Goal: Task Accomplishment & Management: Manage account settings

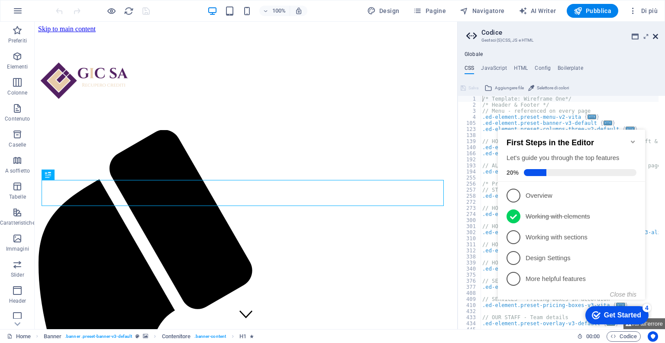
click at [655, 36] on icon at bounding box center [655, 36] width 5 height 7
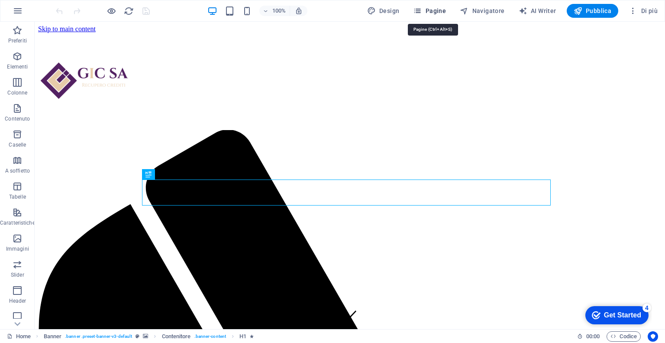
click at [431, 5] on button "Pagine" at bounding box center [430, 11] width 40 height 14
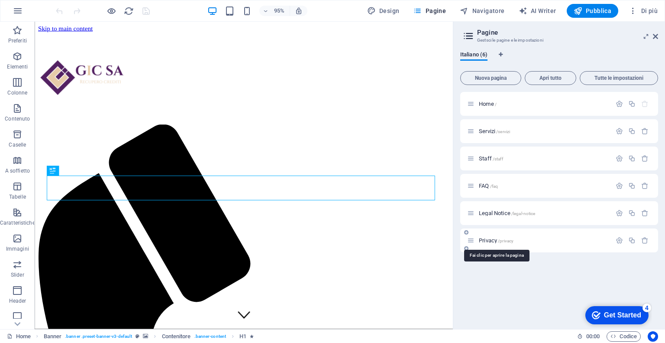
click at [494, 237] on span "Privacy /privacy" at bounding box center [496, 240] width 35 height 6
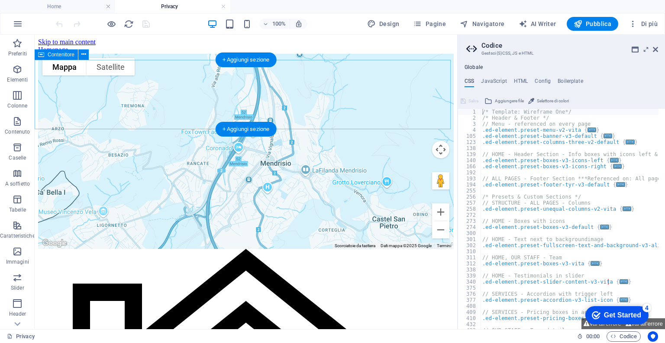
click at [157, 54] on div at bounding box center [246, 54] width 416 height 0
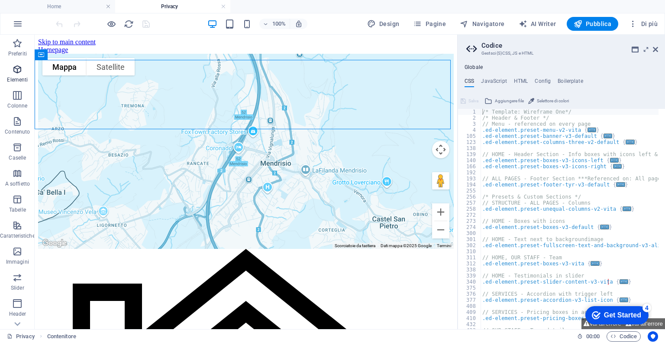
click at [19, 71] on icon "button" at bounding box center [17, 69] width 10 height 10
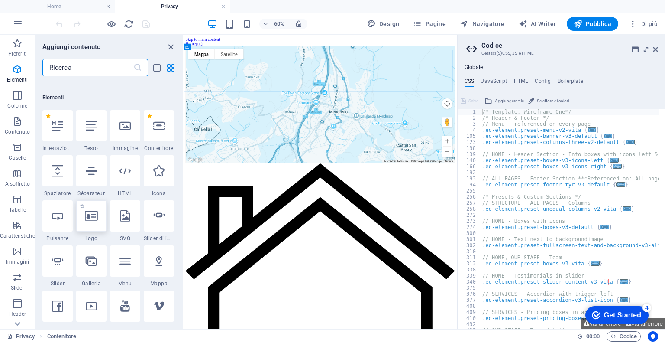
scroll to position [92, 0]
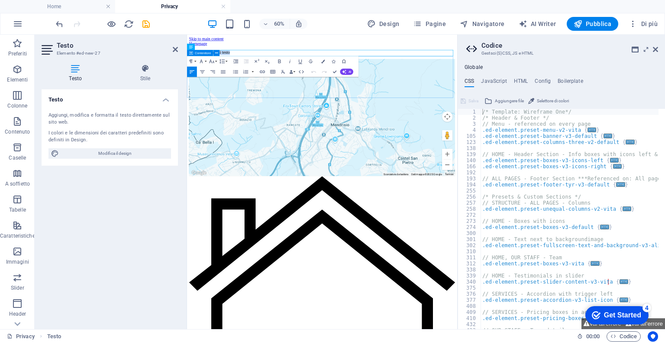
click at [245, 75] on div at bounding box center [413, 75] width 444 height 0
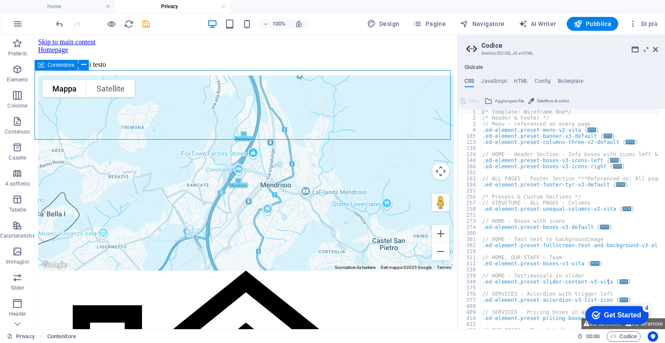
click at [169, 75] on div at bounding box center [246, 75] width 416 height 0
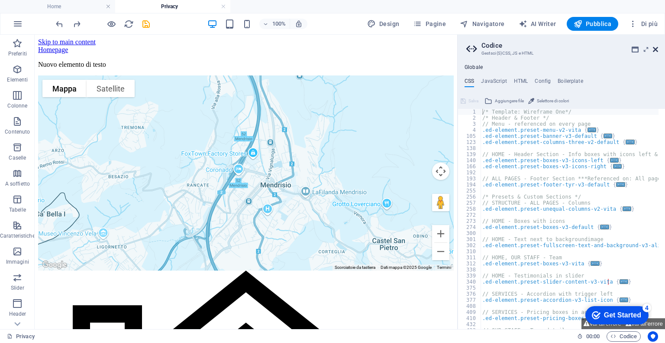
click at [655, 47] on icon at bounding box center [655, 49] width 5 height 7
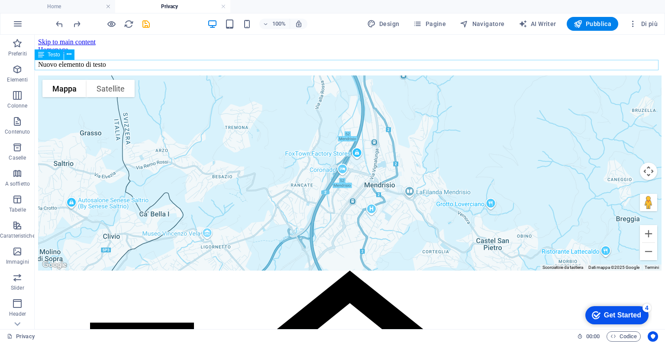
click at [184, 66] on div "Nuovo elemento di testo" at bounding box center [350, 65] width 624 height 8
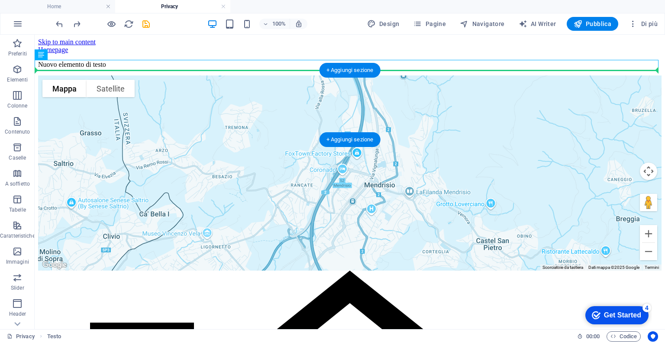
drag, startPoint x: 166, startPoint y: 65, endPoint x: 165, endPoint y: 84, distance: 19.5
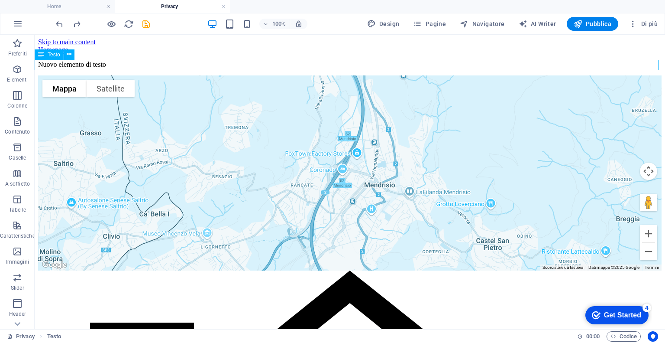
click at [178, 65] on div "Nuovo elemento di testo" at bounding box center [350, 65] width 624 height 8
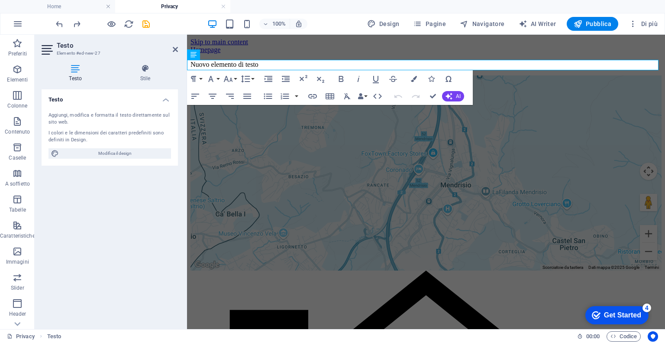
click at [178, 65] on div "Testo Stile Testo Aggiungi, modifica e formatta il testo direttamente sul sito …" at bounding box center [110, 193] width 150 height 272
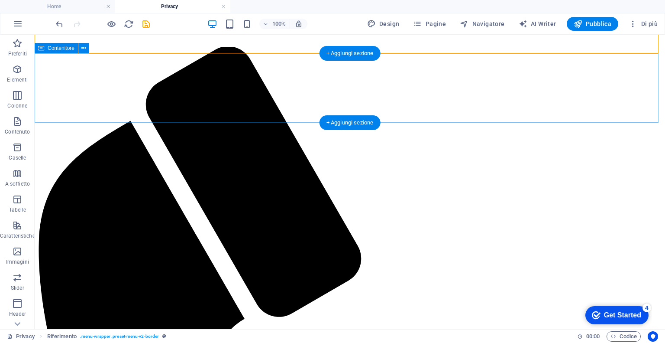
scroll to position [0, 0]
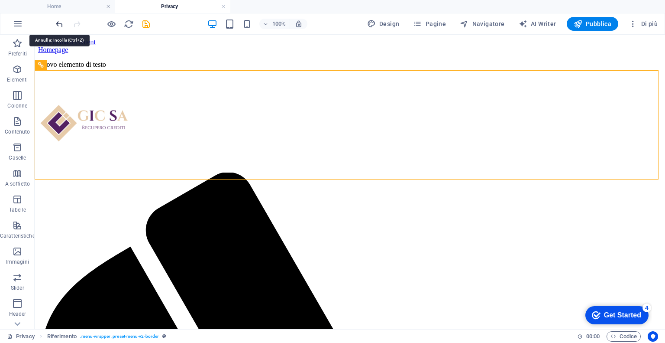
click at [62, 23] on icon "undo" at bounding box center [60, 24] width 10 height 10
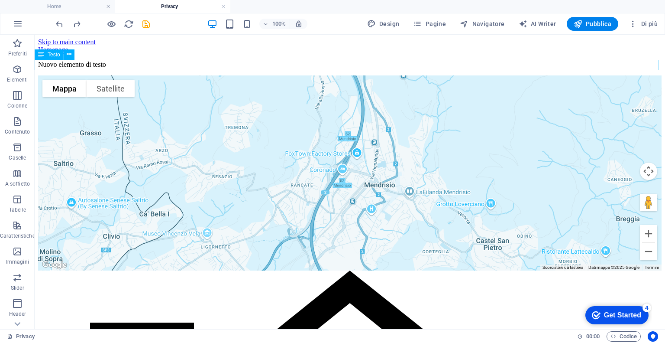
click at [116, 66] on div "Nuovo elemento di testo" at bounding box center [350, 65] width 624 height 8
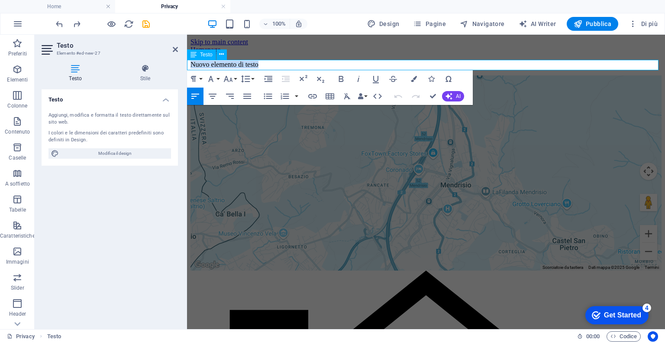
click at [223, 62] on p "Nuovo elemento di testo" at bounding box center [426, 65] width 471 height 8
click at [112, 153] on span "Modifica il design" at bounding box center [115, 153] width 107 height 10
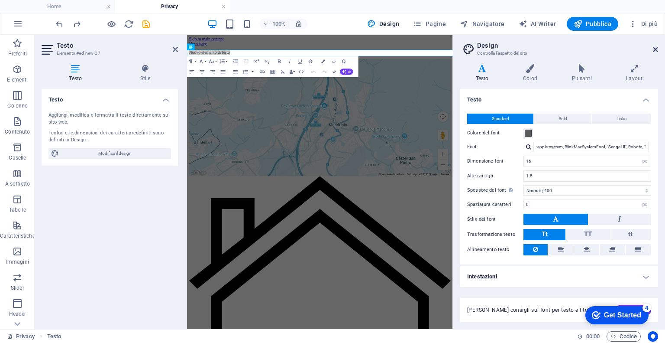
click at [653, 50] on icon at bounding box center [655, 49] width 5 height 7
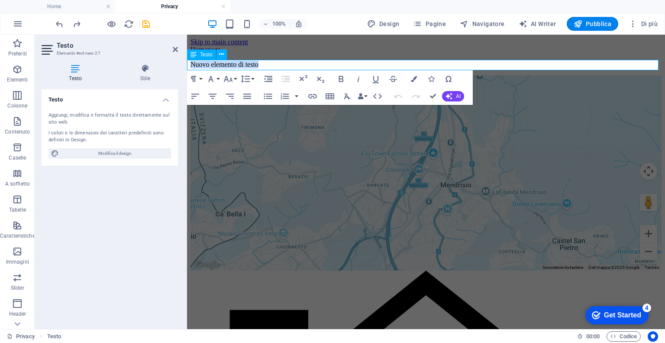
click at [252, 62] on p "Nuovo elemento di testo" at bounding box center [426, 65] width 471 height 8
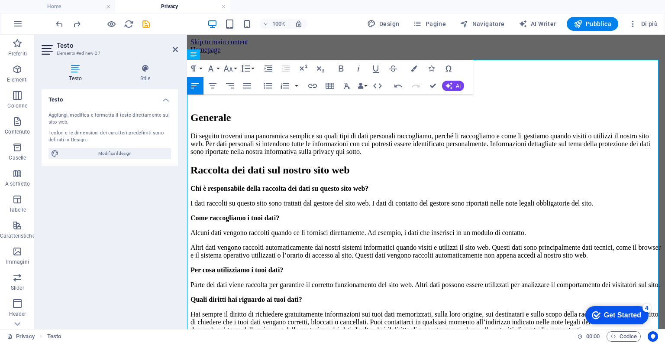
click at [172, 48] on h2 "Testo" at bounding box center [117, 46] width 121 height 8
click at [175, 48] on icon at bounding box center [175, 49] width 5 height 7
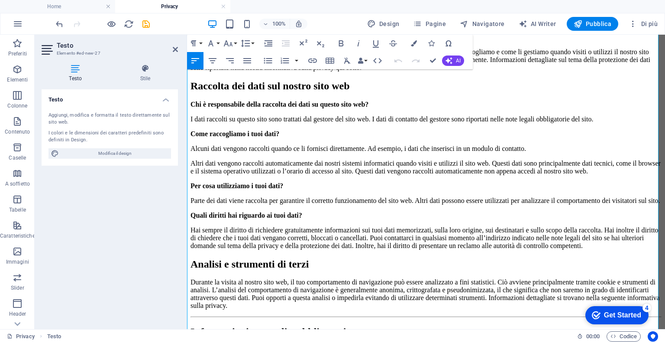
scroll to position [90, 0]
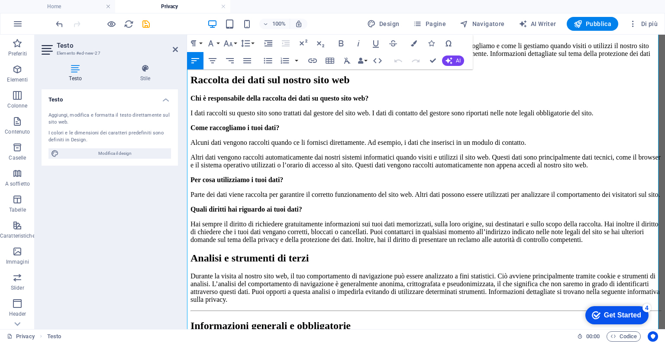
click at [490, 139] on p "Alcuni dati vengono raccolti quando ce li fornisci direttamente. Ad esempio, i …" at bounding box center [426, 143] width 471 height 8
click at [346, 153] on p "Altri dati vengono raccolti automaticamente dai nostri sistemi informatici quan…" at bounding box center [426, 161] width 471 height 16
click at [363, 153] on p "Altri dati vengono raccolti automaticamente dai nostri sistemi informatici quan…" at bounding box center [426, 161] width 471 height 16
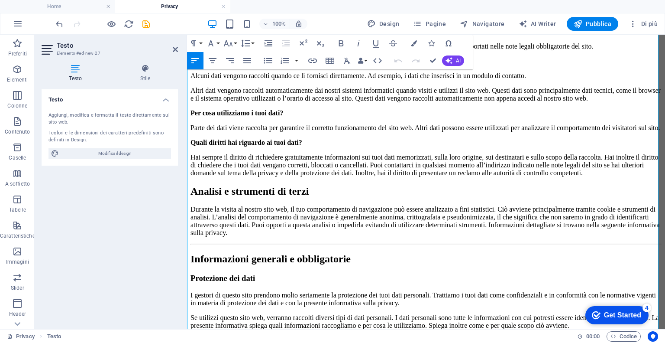
scroll to position [159, 0]
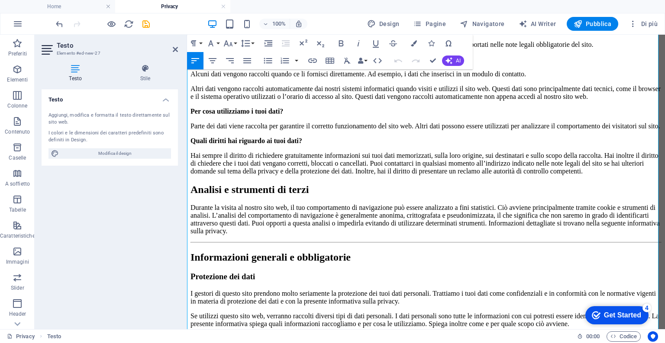
click at [266, 166] on p "Hai sempre il diritto di richiedere gratuitamente informazioni sui tuoi dati me…" at bounding box center [426, 163] width 471 height 23
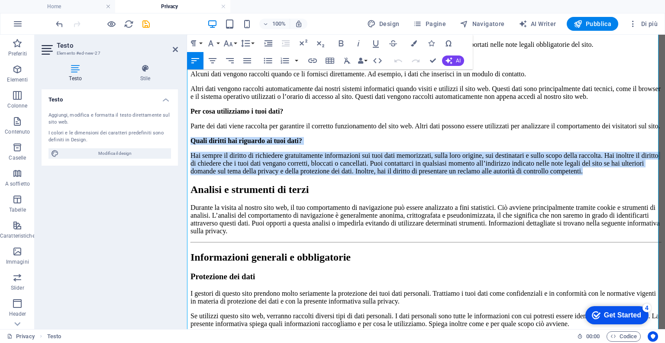
drag, startPoint x: 266, startPoint y: 166, endPoint x: 189, endPoint y: 130, distance: 85.0
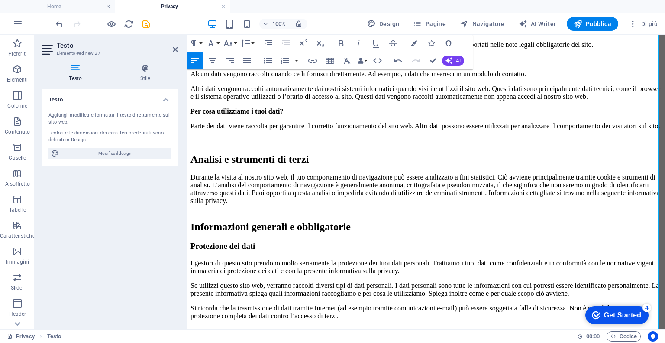
click at [295, 173] on p "Durante la visita al nostro sito web, il tuo comportamento di navigazione può e…" at bounding box center [426, 188] width 471 height 31
click at [393, 173] on p "Durante la visita al nostro sito web, il tuo comportamento di navigazione può e…" at bounding box center [426, 188] width 471 height 31
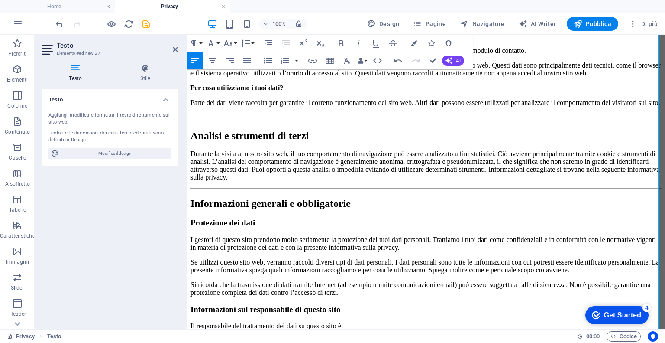
scroll to position [188, 0]
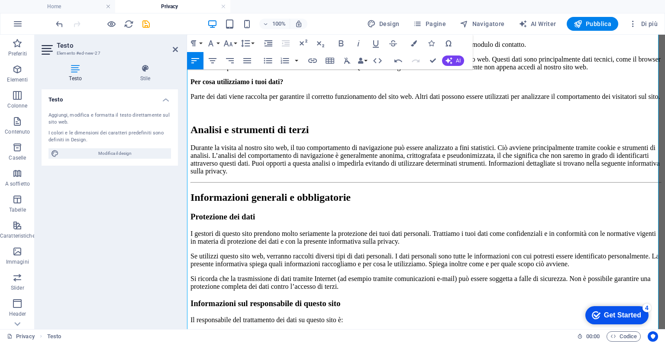
click at [392, 158] on p "Durante la visita al nostro sito web, il tuo comportamento di navigazione può e…" at bounding box center [426, 159] width 471 height 31
drag, startPoint x: 444, startPoint y: 160, endPoint x: 613, endPoint y: 146, distance: 170.3
click at [613, 146] on p "Durante la visita al nostro sito web, il tuo comportamento di navigazione può e…" at bounding box center [426, 159] width 471 height 31
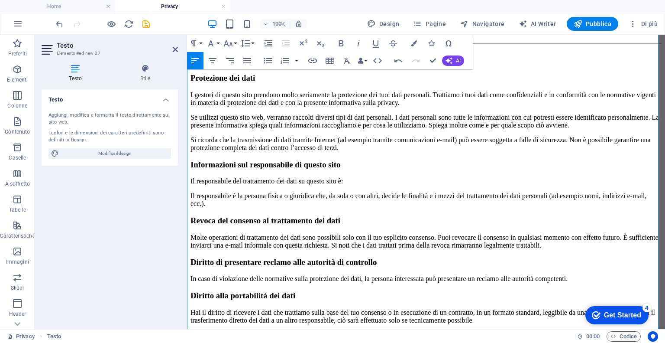
scroll to position [325, 0]
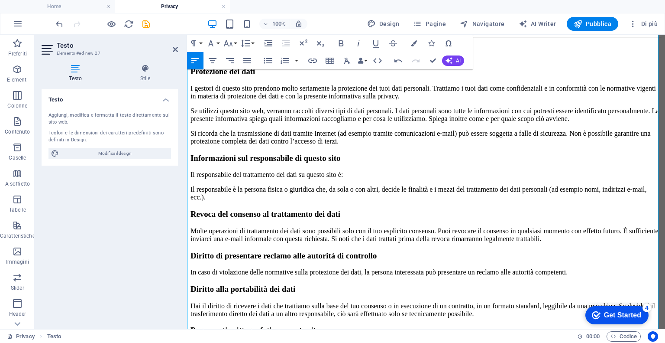
click at [372, 171] on p "Il responsabile del trattamento dei dati su questo sito è:" at bounding box center [426, 175] width 471 height 8
click at [392, 185] on p "Il responsabile è la persona fisica o giuridica che, da sola o con altri, decid…" at bounding box center [426, 193] width 471 height 16
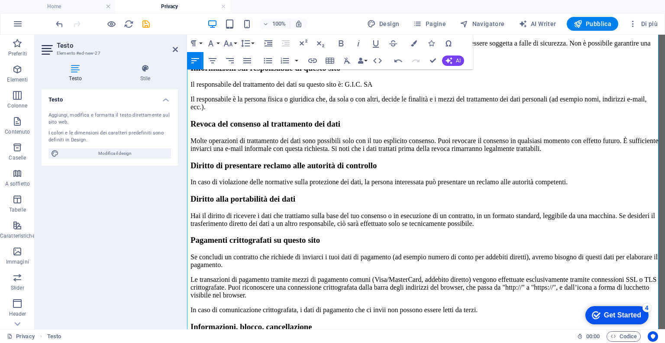
scroll to position [418, 0]
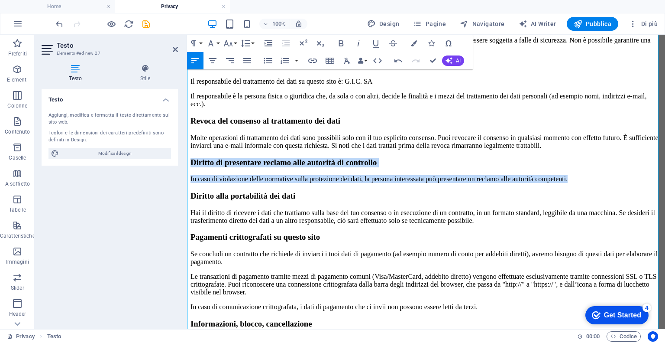
drag, startPoint x: 612, startPoint y: 150, endPoint x: 190, endPoint y: 143, distance: 422.4
click at [191, 143] on div "Generale Di seguito troverai una panoramica semplice su quali tipi di dati pers…" at bounding box center [426, 242] width 471 height 1130
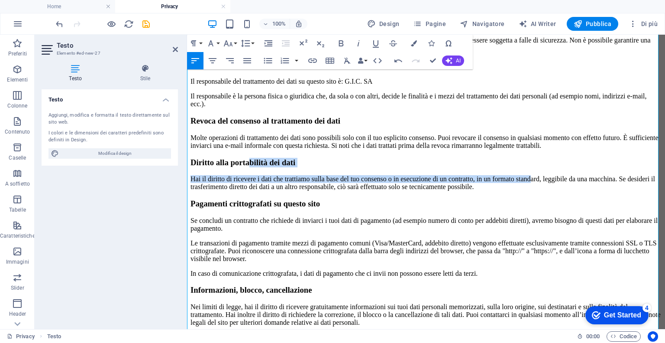
drag, startPoint x: 563, startPoint y: 155, endPoint x: 277, endPoint y: 144, distance: 286.1
click at [277, 144] on div "Generale Di seguito troverai una panoramica semplice su quali tipi di dati pers…" at bounding box center [426, 225] width 471 height 1097
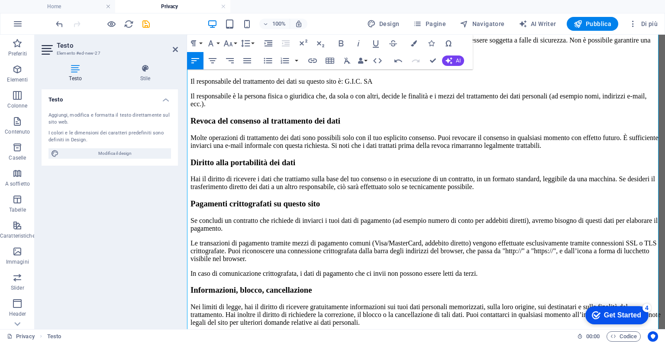
click at [461, 175] on p "Hai il diritto di ricevere i dati che trattiamo sulla base del tuo consenso o i…" at bounding box center [426, 183] width 471 height 16
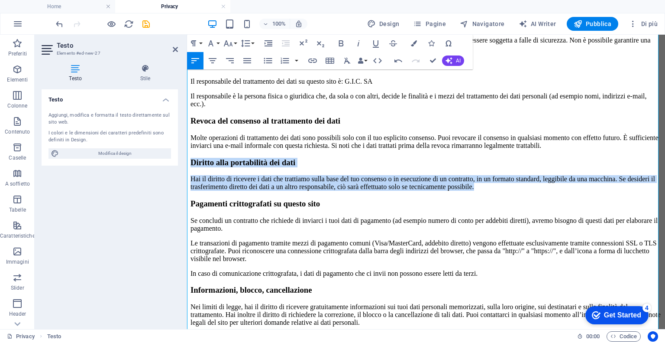
drag, startPoint x: 559, startPoint y: 164, endPoint x: 189, endPoint y: 142, distance: 370.5
click at [191, 142] on div "Generale Di seguito troverai una panoramica semplice su quali tipi di dati pers…" at bounding box center [426, 225] width 471 height 1097
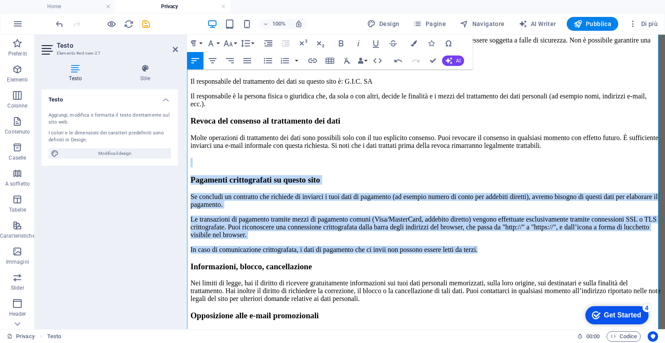
drag, startPoint x: 215, startPoint y: 136, endPoint x: 516, endPoint y: 219, distance: 312.2
click at [516, 219] on div "Generale Di seguito troverai una panoramica semplice su quali tipi di dati pers…" at bounding box center [426, 213] width 471 height 1073
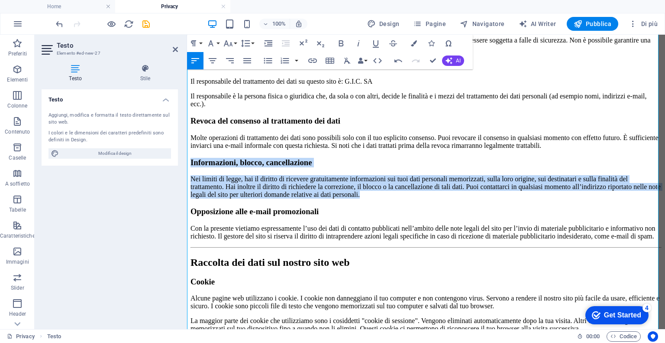
drag, startPoint x: 447, startPoint y: 171, endPoint x: 372, endPoint y: 172, distance: 74.1
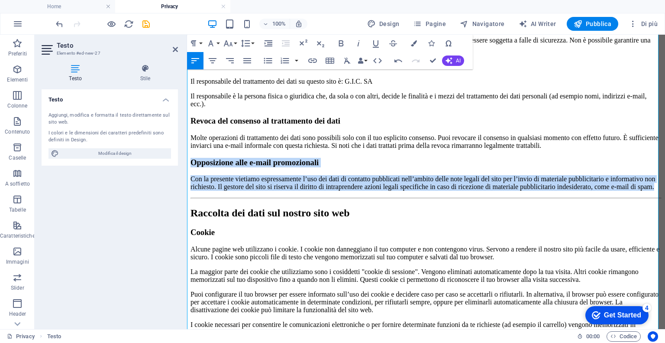
drag, startPoint x: 305, startPoint y: 169, endPoint x: 190, endPoint y: 135, distance: 120.6
click at [191, 135] on div "Generale Di seguito troverai una panoramica semplice su quali tipi di dati pers…" at bounding box center [426, 137] width 471 height 920
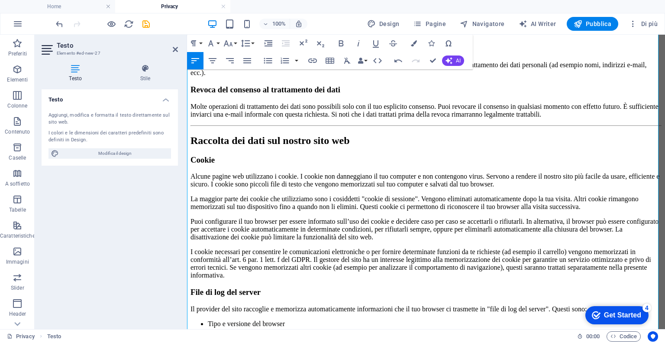
scroll to position [456, 0]
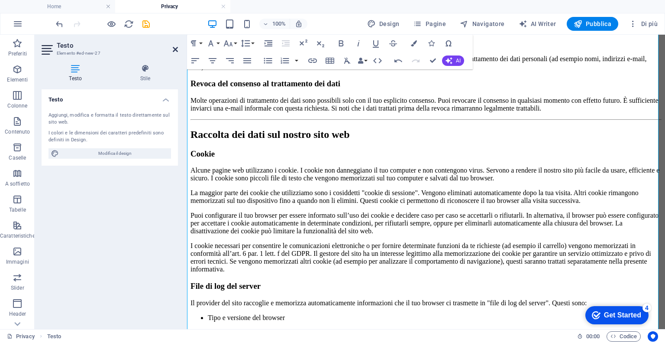
click at [175, 50] on icon at bounding box center [175, 49] width 5 height 7
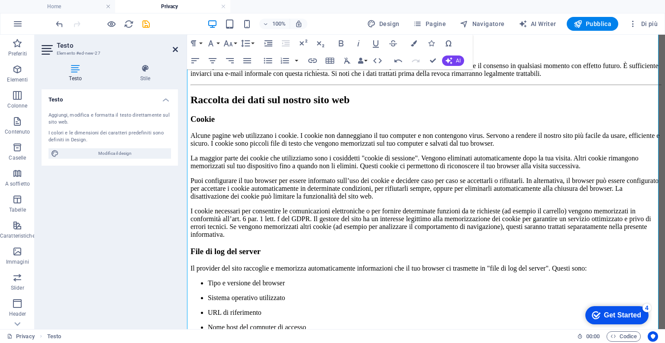
scroll to position [414, 0]
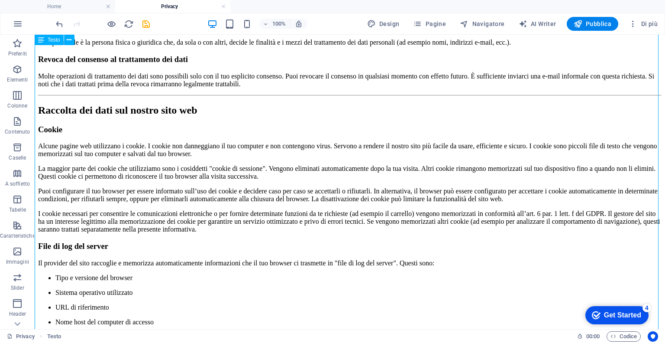
click at [207, 138] on div "Generale Di seguito troverai una panoramica semplice su quali tipi di dati pers…" at bounding box center [350, 59] width 624 height 824
click at [308, 144] on div "Generale Di seguito troverai una panoramica semplice su quali tipi di dati pers…" at bounding box center [350, 59] width 624 height 824
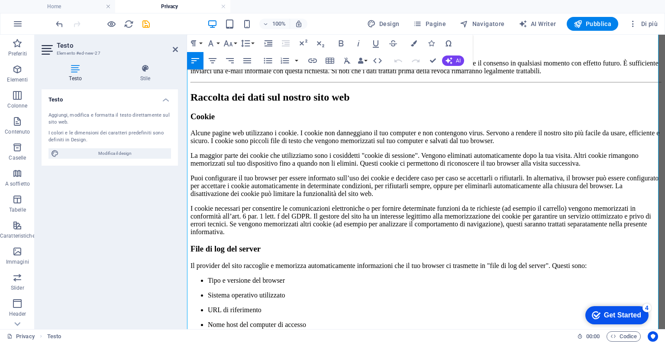
scroll to position [493, 0]
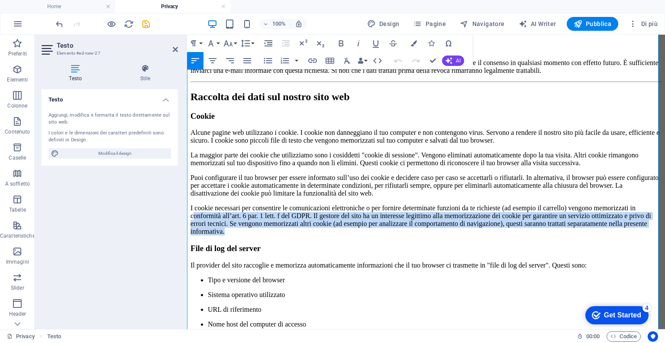
drag, startPoint x: 378, startPoint y: 206, endPoint x: 236, endPoint y: 190, distance: 142.2
click at [236, 204] on p "I cookie necessari per consentire le comunicazioni elettroniche o per fornire d…" at bounding box center [426, 219] width 471 height 31
click at [357, 204] on p "I cookie necessari per consentire le comunicazioni elettroniche o per fornire d…" at bounding box center [426, 219] width 471 height 31
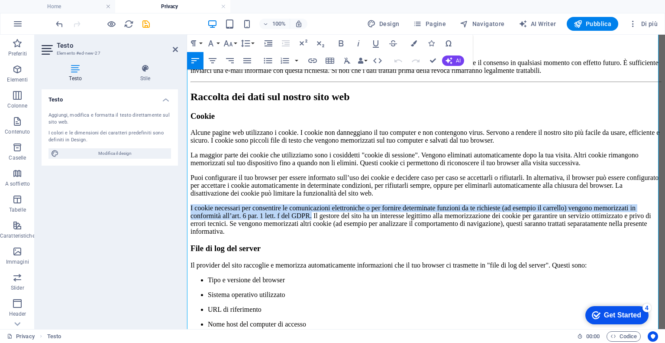
drag, startPoint x: 362, startPoint y: 183, endPoint x: 374, endPoint y: 207, distance: 26.9
click at [306, 204] on p "I cookie necessari per consentire le comunicazioni elettroniche o per fornire d…" at bounding box center [426, 219] width 471 height 31
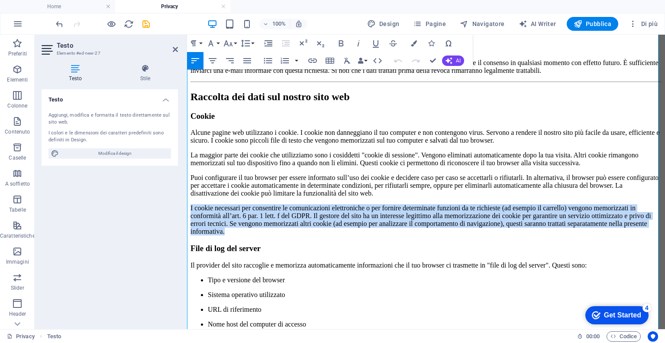
drag, startPoint x: 379, startPoint y: 206, endPoint x: 371, endPoint y: 207, distance: 8.4
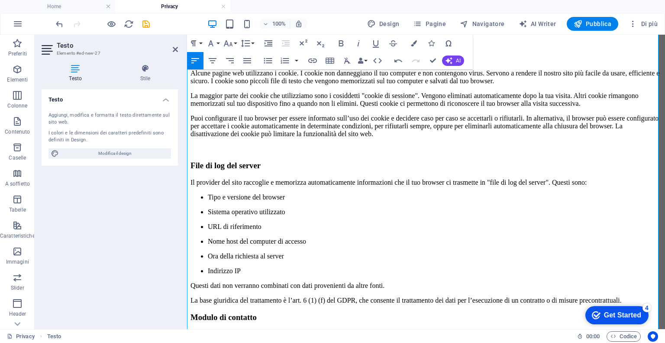
scroll to position [566, 0]
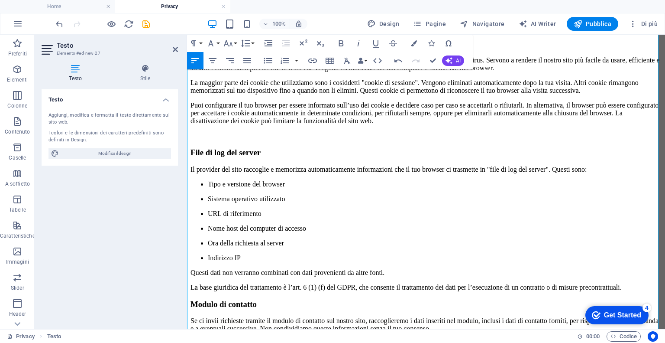
click at [227, 180] on li "Tipo e versione del browser" at bounding box center [435, 184] width 454 height 8
click at [269, 61] on icon "button" at bounding box center [268, 61] width 8 height 6
click at [192, 195] on ul "Sistema operativo utilizzato URL di riferimento Nome host del computer di acces…" at bounding box center [426, 228] width 471 height 67
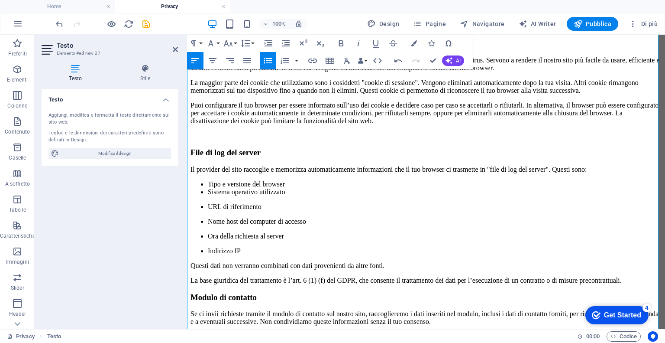
click at [192, 203] on ul "URL di riferimento Nome host del computer di accesso Ora della richiesta al ser…" at bounding box center [426, 229] width 471 height 52
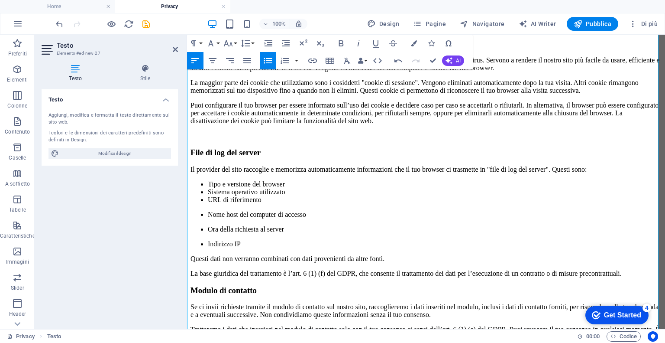
click at [192, 210] on ul "Nome host del computer di accesso Ora della richiesta al server Indirizzo IP" at bounding box center [426, 228] width 471 height 37
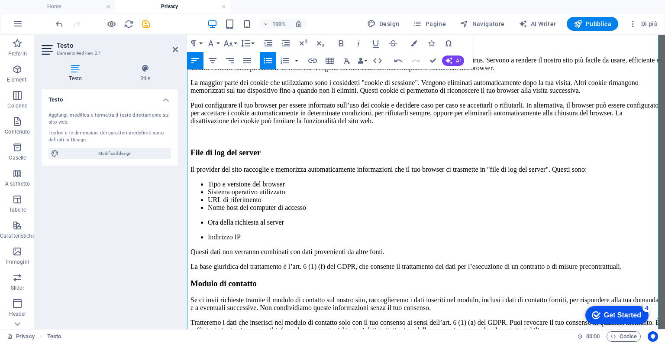
click at [192, 218] on ul "Ora della richiesta al server Indirizzo IP" at bounding box center [426, 229] width 471 height 23
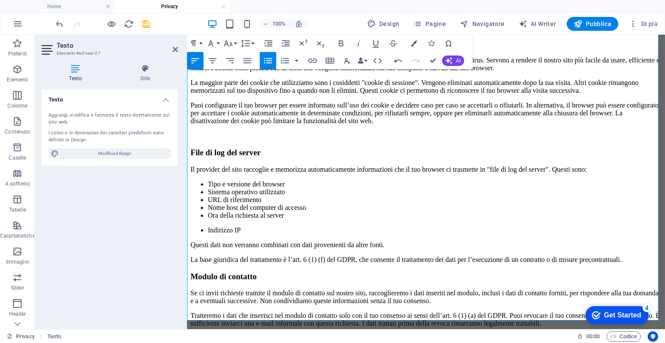
click at [192, 226] on ul "Indirizzo IP" at bounding box center [426, 230] width 471 height 8
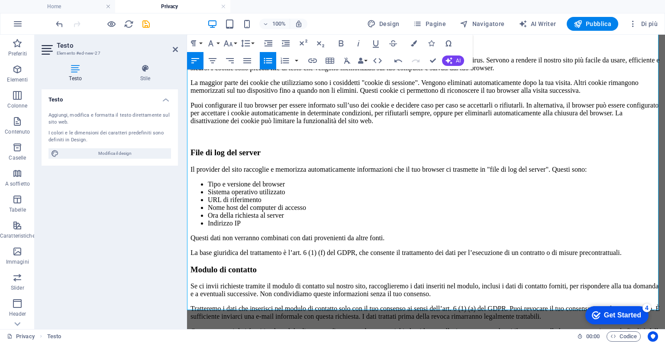
click at [277, 249] on p "La base giuridica del trattamento è l’art. 6 (1) (f) del GDPR, che consente il …" at bounding box center [426, 253] width 471 height 8
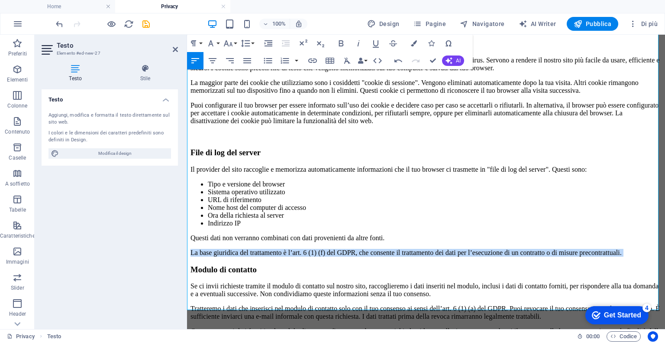
click at [277, 249] on p "La base giuridica del trattamento è l’art. 6 (1) (f) del GDPR, che consente il …" at bounding box center [426, 253] width 471 height 8
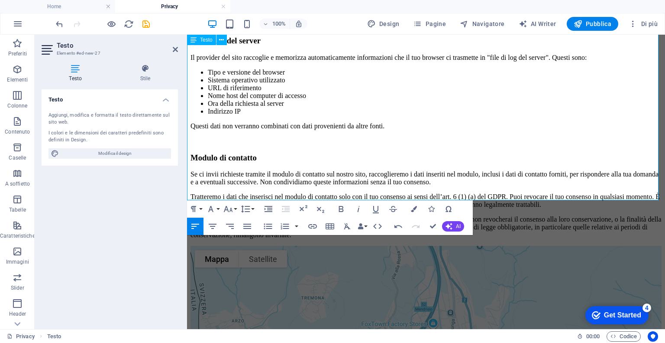
scroll to position [679, 0]
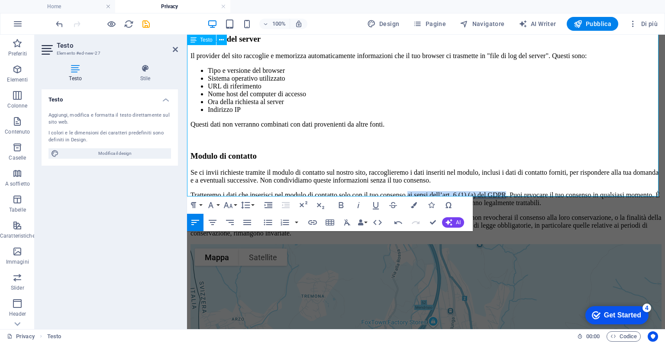
drag, startPoint x: 428, startPoint y: 150, endPoint x: 531, endPoint y: 149, distance: 103.5
click at [531, 191] on p "Tratteremo i dati che inserisci nel modulo di contatto solo con il tuo consenso…" at bounding box center [426, 199] width 471 height 16
click at [534, 191] on p "Tratteremo i dati che inserisci nel modulo di contatto solo con il tuo consenso…" at bounding box center [426, 199] width 471 height 16
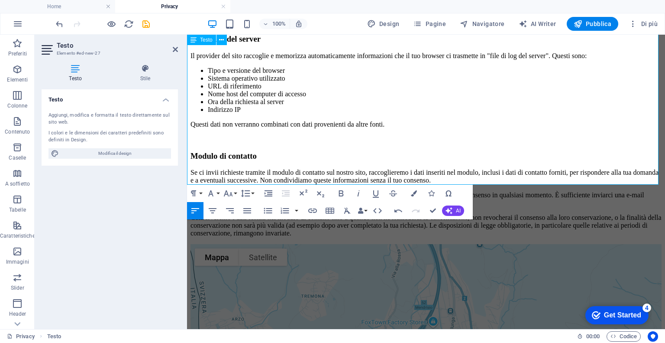
scroll to position [703, 0]
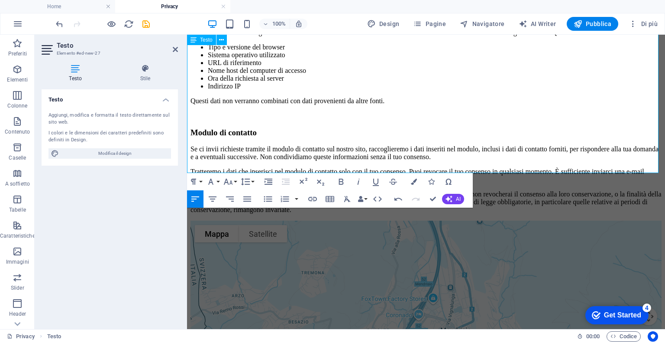
click at [404, 190] on p "Conserveremo i dati forniti nel modulo di contatto fino a quando non ne richied…" at bounding box center [426, 201] width 471 height 23
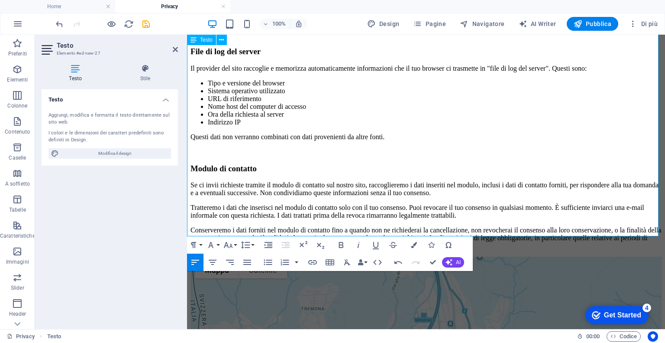
scroll to position [600, 0]
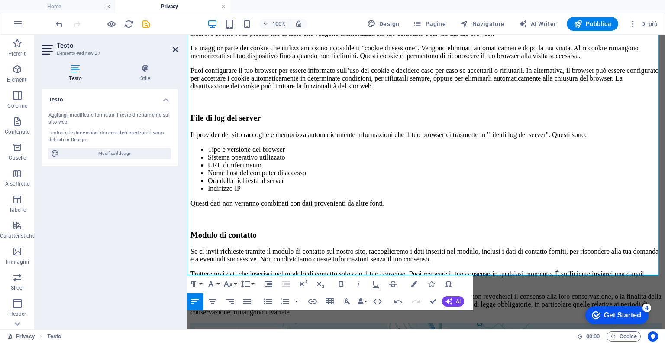
click at [174, 51] on icon at bounding box center [175, 49] width 5 height 7
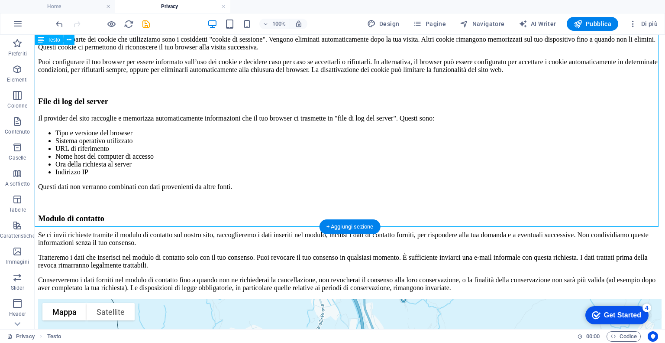
scroll to position [541, 0]
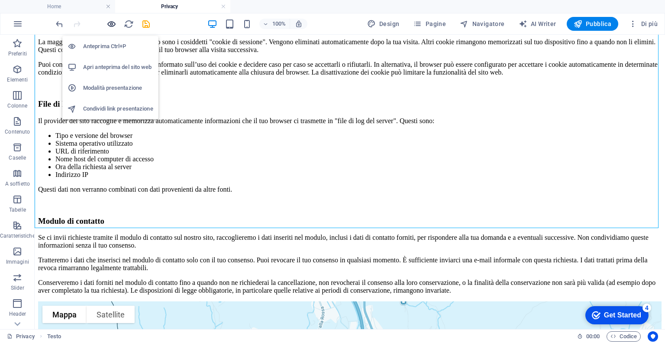
click at [110, 25] on icon "button" at bounding box center [112, 24] width 10 height 10
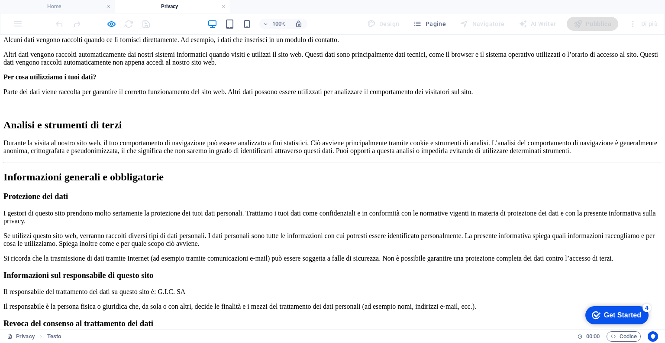
scroll to position [0, 0]
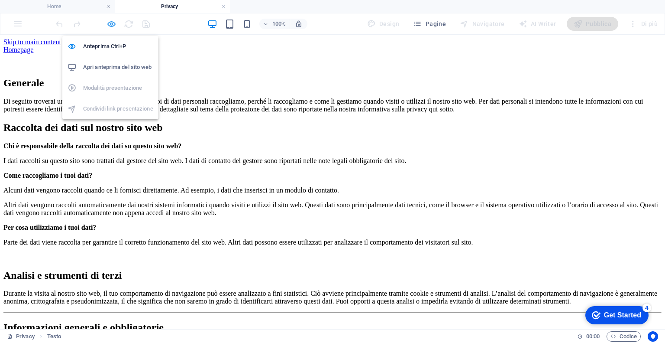
click at [109, 23] on icon "button" at bounding box center [112, 24] width 10 height 10
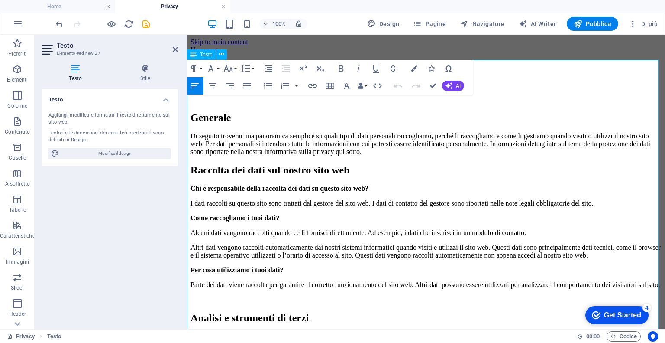
click at [246, 132] on p "Di seguito troverai una panoramica semplice su quali tipi di dati personali rac…" at bounding box center [426, 143] width 471 height 23
click at [144, 78] on h4 "Stile" at bounding box center [145, 73] width 65 height 18
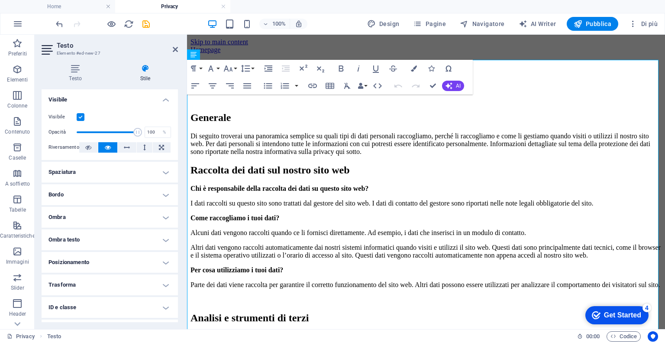
click at [158, 170] on h4 "Spaziatura" at bounding box center [110, 172] width 136 height 21
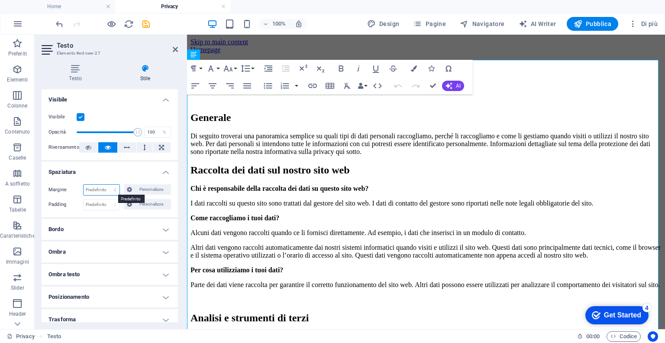
click at [110, 190] on select "Predefinito automatico px % rem vw vh Personalizza" at bounding box center [102, 190] width 36 height 10
click at [84, 185] on select "Predefinito automatico px % rem vw vh Personalizza" at bounding box center [102, 190] width 36 height 10
click at [111, 191] on select "Predefinito automatico px % rem vw vh Personalizza" at bounding box center [102, 190] width 36 height 10
click at [84, 185] on select "Predefinito automatico px % rem vw vh Personalizza" at bounding box center [102, 190] width 36 height 10
select select "DISABLED_OPTION_VALUE"
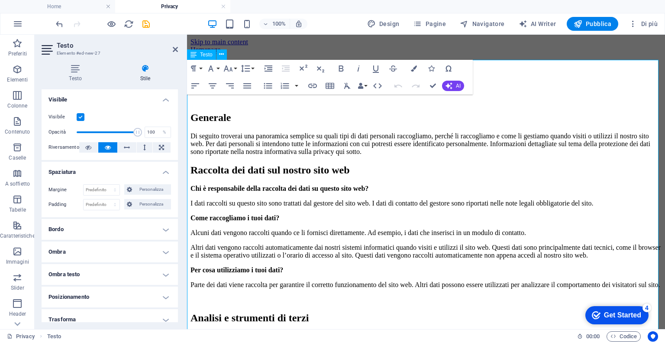
click at [222, 149] on p "Di seguito troverai una panoramica semplice su quali tipi di dati personali rac…" at bounding box center [426, 143] width 471 height 23
click at [175, 50] on icon at bounding box center [175, 49] width 5 height 7
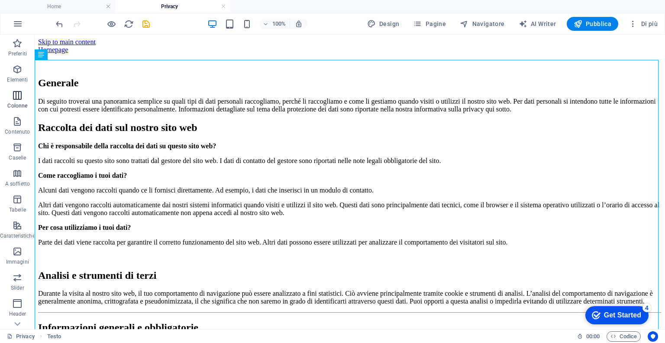
click at [16, 98] on icon "button" at bounding box center [17, 95] width 10 height 10
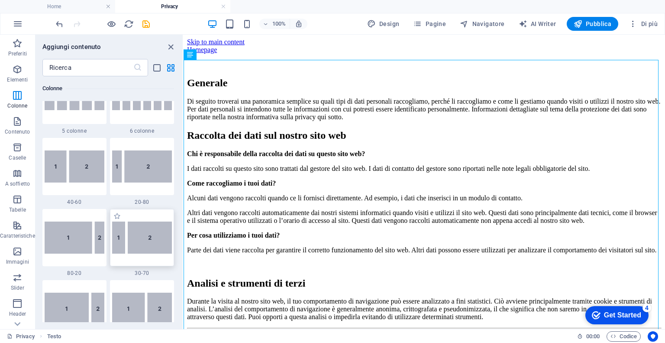
scroll to position [605, 0]
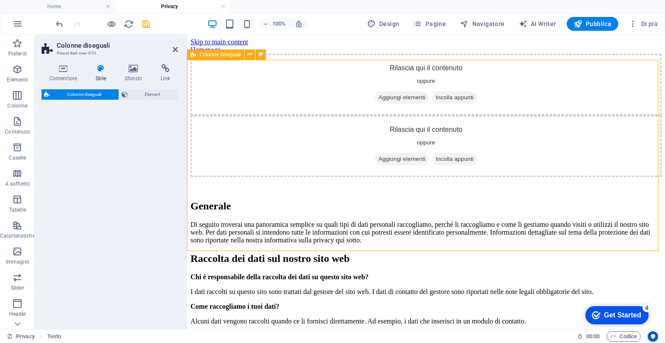
select select "%"
select select "rem"
select select "preset-unequal-columns-v2-4-30-70"
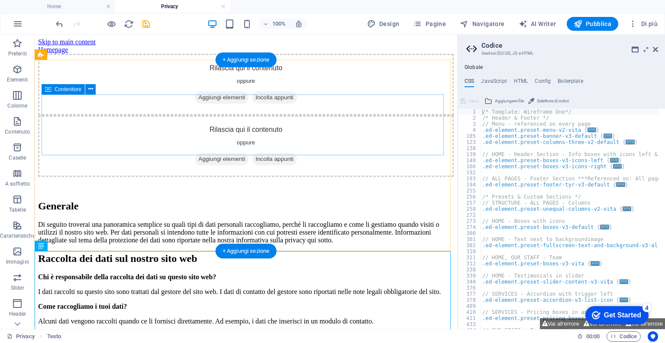
drag, startPoint x: 103, startPoint y: 282, endPoint x: 173, endPoint y: 124, distance: 172.6
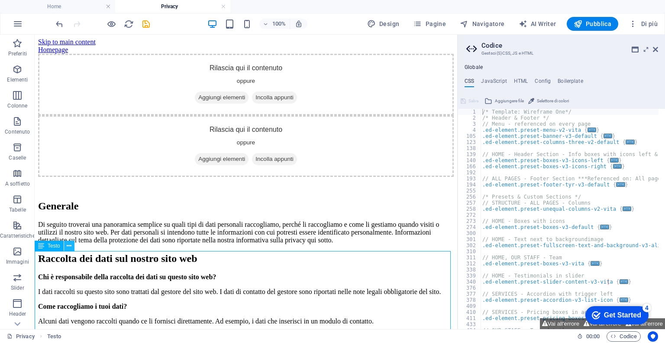
click at [71, 243] on icon at bounding box center [69, 245] width 5 height 9
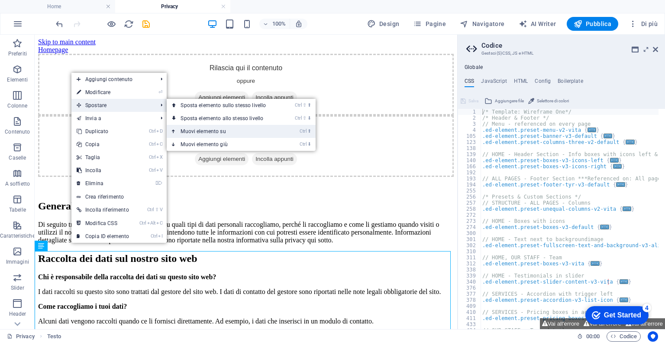
click at [220, 132] on link "Ctrl ⬆ Muovi elemento su" at bounding box center [225, 131] width 117 height 13
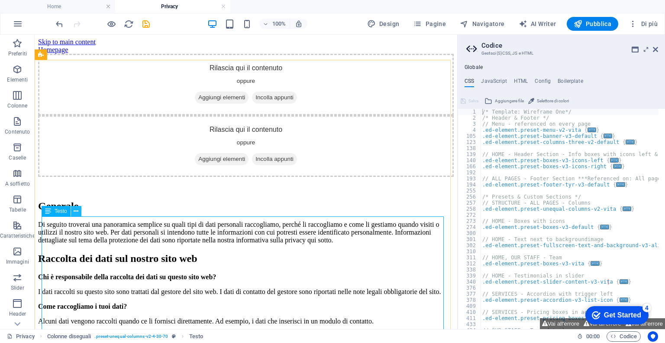
click at [75, 211] on icon at bounding box center [76, 211] width 5 height 9
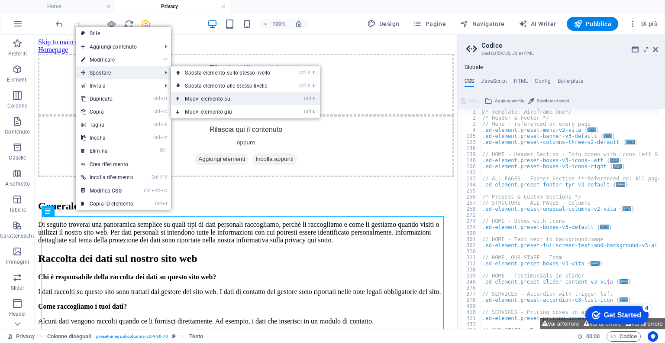
click at [204, 97] on link "Ctrl ⬆ Muovi elemento su" at bounding box center [229, 98] width 117 height 13
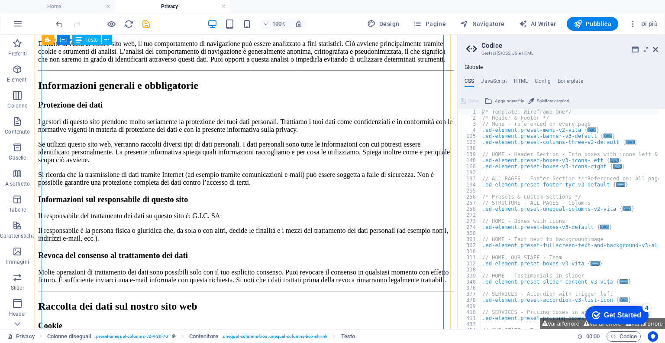
scroll to position [327, 0]
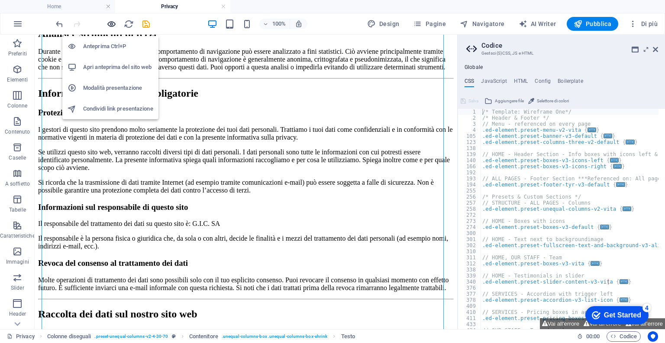
click at [112, 24] on icon "button" at bounding box center [112, 24] width 10 height 10
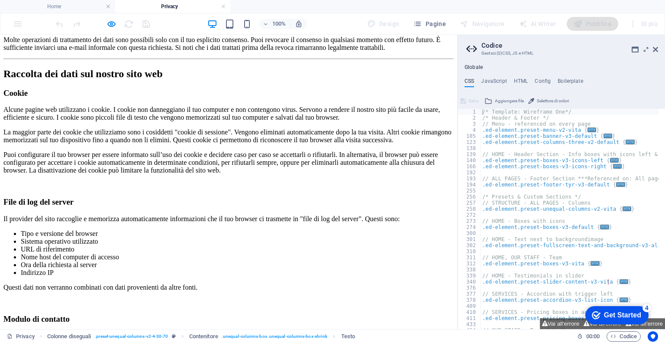
scroll to position [418, 0]
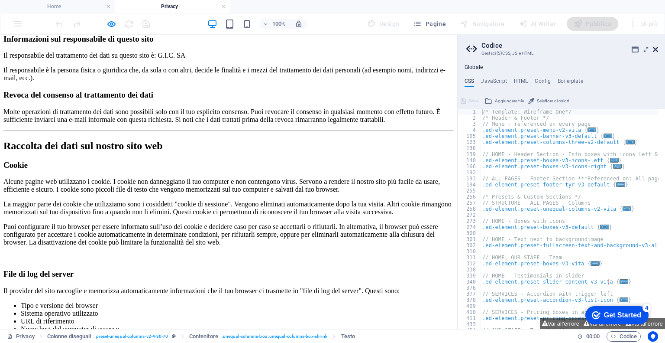
click at [657, 49] on icon at bounding box center [655, 49] width 5 height 7
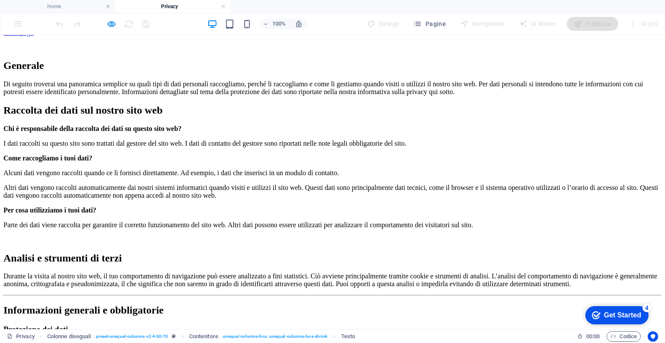
scroll to position [0, 0]
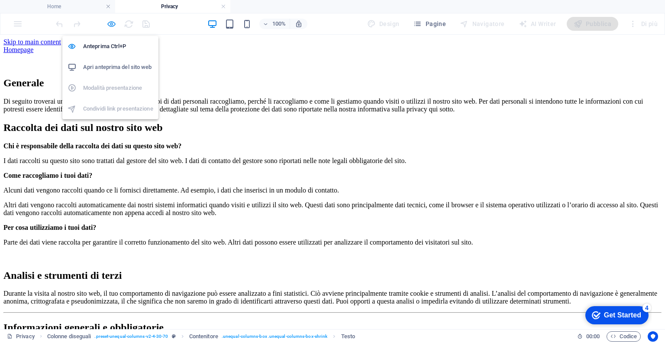
click at [112, 24] on icon "button" at bounding box center [112, 24] width 10 height 10
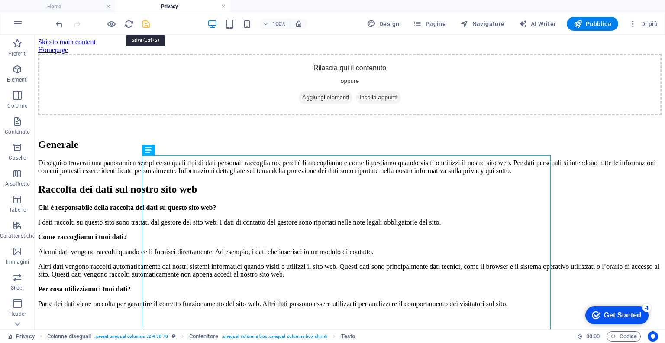
click at [148, 24] on icon "save" at bounding box center [146, 24] width 10 height 10
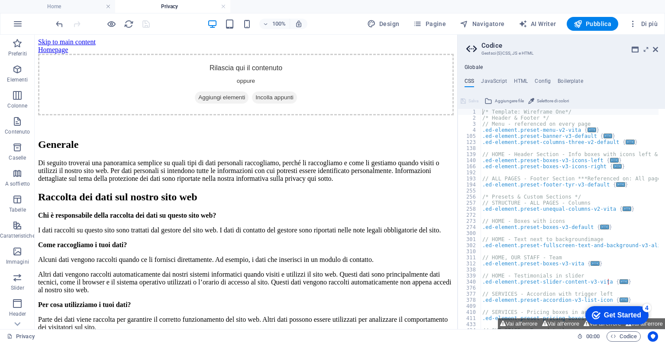
click at [659, 50] on aside "Codice Gestsci (S)CSS, JS e HTML Globale CSS JavaScript HTML Config Boilerplate…" at bounding box center [561, 182] width 208 height 294
click at [656, 51] on icon at bounding box center [655, 49] width 5 height 7
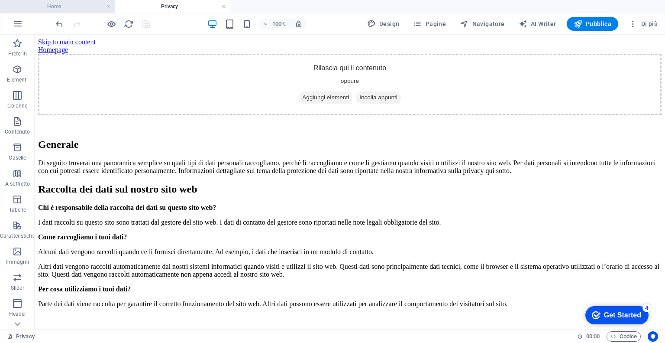
click at [76, 5] on h4 "Home" at bounding box center [57, 7] width 115 height 10
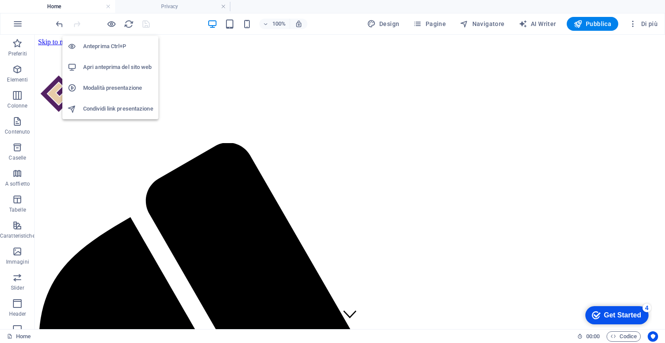
drag, startPoint x: 131, startPoint y: 67, endPoint x: 114, endPoint y: 72, distance: 18.1
click at [114, 72] on h6 "Apri anteprima del sito web" at bounding box center [118, 67] width 70 height 10
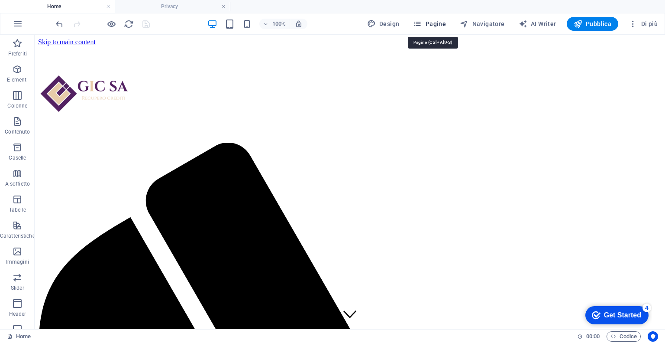
click at [428, 29] on button "Pagine" at bounding box center [430, 24] width 40 height 14
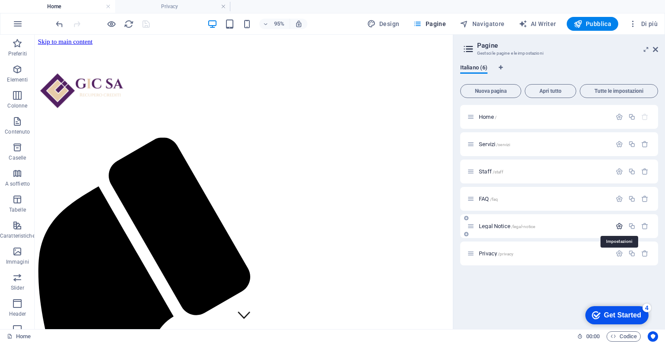
click at [617, 226] on icon "button" at bounding box center [619, 225] width 7 height 7
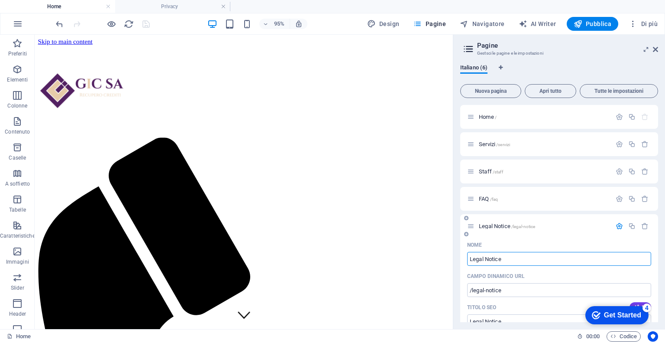
click at [519, 257] on input "Legal Notice" at bounding box center [559, 259] width 184 height 14
type input "Impressum"
type input "/impressum"
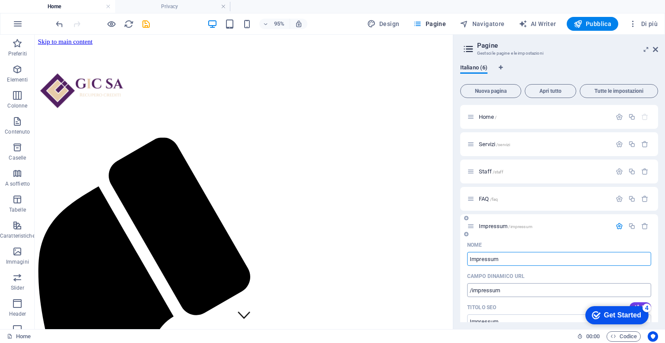
type input "Impressum"
drag, startPoint x: 471, startPoint y: 290, endPoint x: 527, endPoint y: 291, distance: 55.9
click at [527, 291] on input "/impressum" at bounding box center [559, 290] width 184 height 14
click at [546, 243] on div "Nome" at bounding box center [559, 245] width 184 height 14
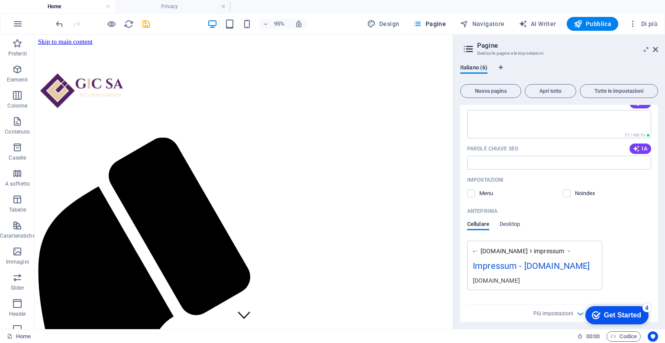
scroll to position [239, 0]
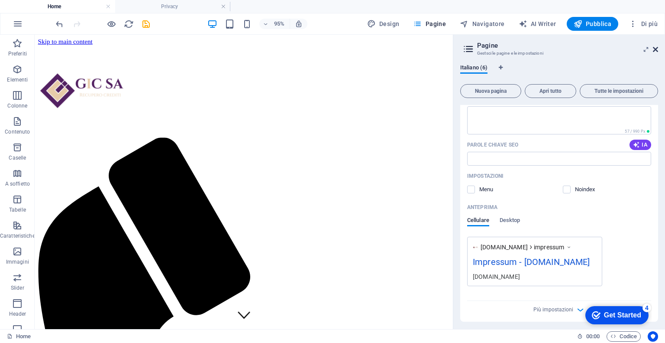
click at [657, 49] on icon at bounding box center [655, 49] width 5 height 7
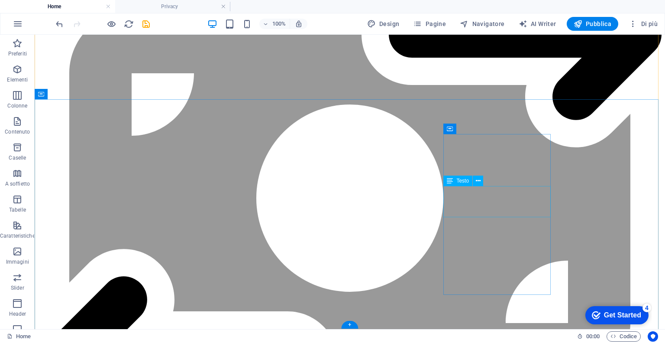
scroll to position [1363, 0]
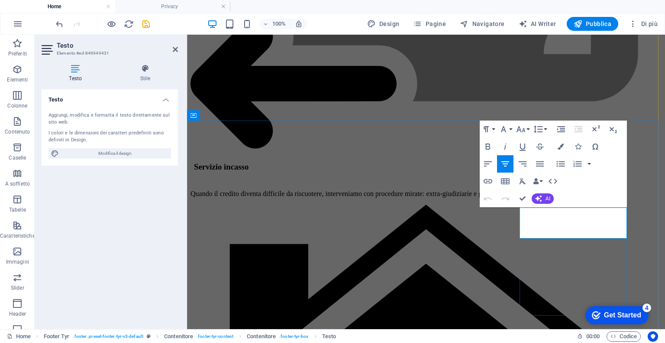
click at [561, 213] on icon "button" at bounding box center [560, 211] width 10 height 10
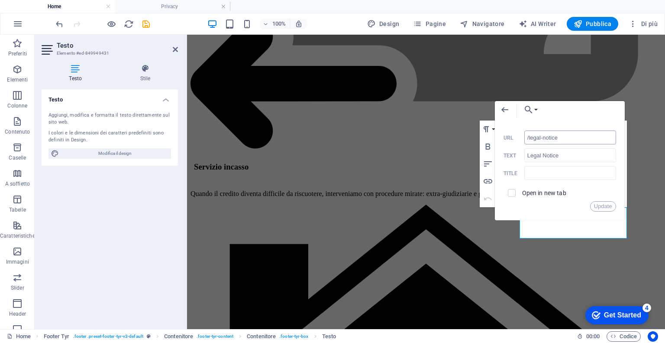
drag, startPoint x: 531, startPoint y: 138, endPoint x: 569, endPoint y: 141, distance: 38.2
click at [569, 141] on input "/legal-notice" at bounding box center [571, 137] width 92 height 14
click at [503, 107] on icon "button" at bounding box center [505, 109] width 10 height 10
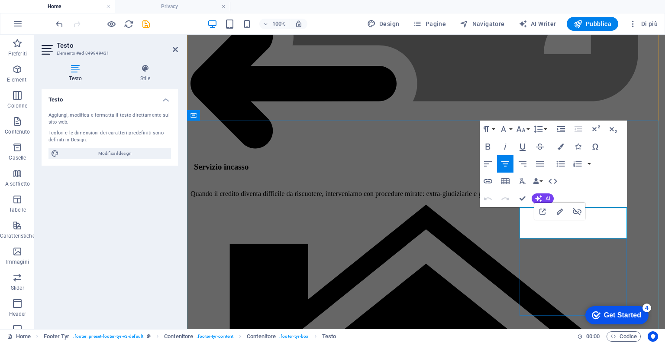
drag, startPoint x: 541, startPoint y: 231, endPoint x: 579, endPoint y: 232, distance: 38.1
type input "Impressum"
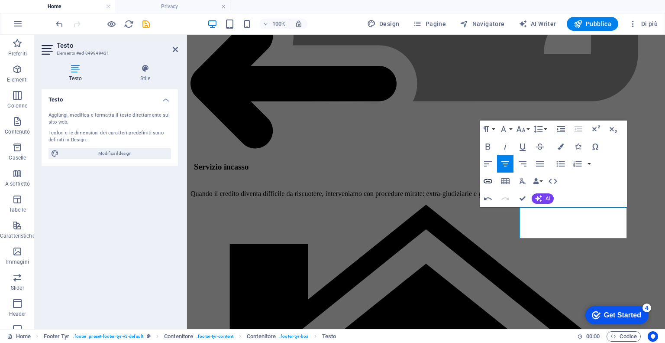
click at [494, 181] on button "Insert Link" at bounding box center [488, 180] width 16 height 17
click at [487, 181] on icon "button" at bounding box center [488, 181] width 9 height 4
click at [146, 73] on h4 "Stile" at bounding box center [145, 73] width 65 height 18
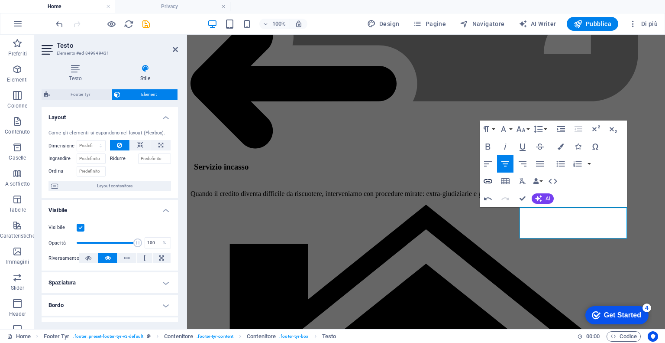
click at [486, 182] on icon "button" at bounding box center [488, 181] width 9 height 4
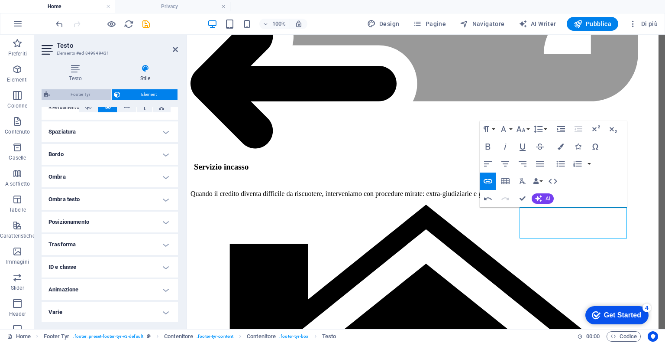
click at [78, 91] on span "Footer Tyr" at bounding box center [80, 94] width 56 height 10
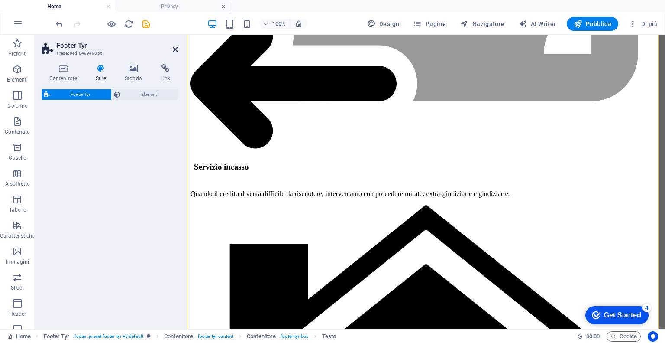
click at [175, 47] on icon at bounding box center [175, 49] width 5 height 7
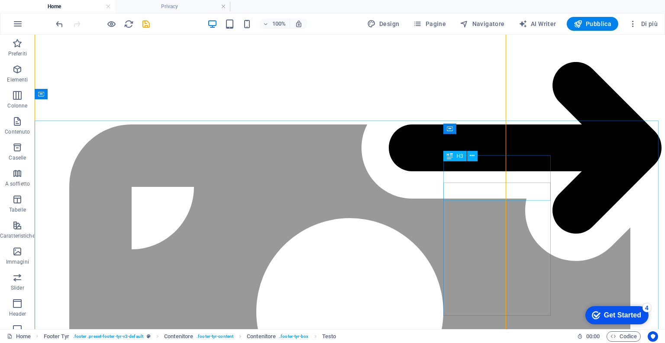
scroll to position [1363, 0]
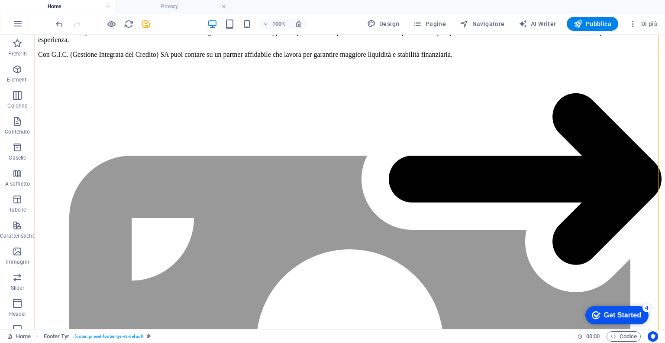
click at [65, 26] on div at bounding box center [102, 24] width 97 height 14
click at [58, 23] on icon "undo" at bounding box center [60, 24] width 10 height 10
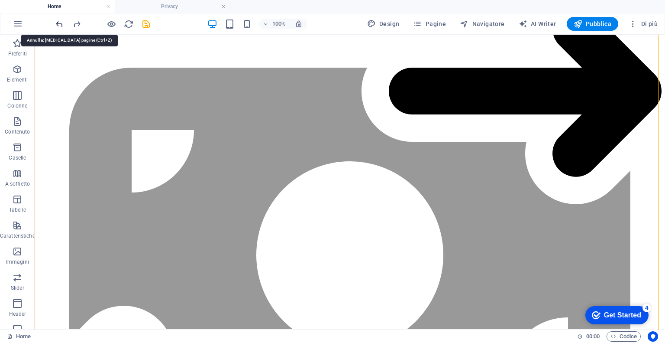
click at [58, 23] on icon "undo" at bounding box center [60, 24] width 10 height 10
click at [78, 17] on div at bounding box center [102, 24] width 97 height 14
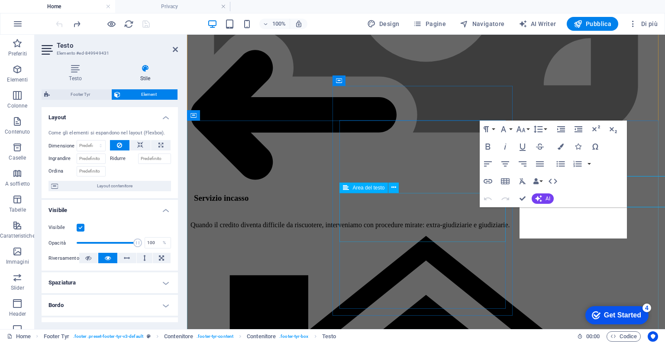
scroll to position [1395, 0]
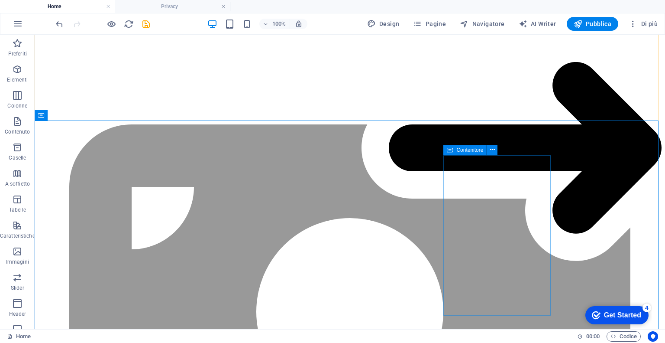
scroll to position [1363, 0]
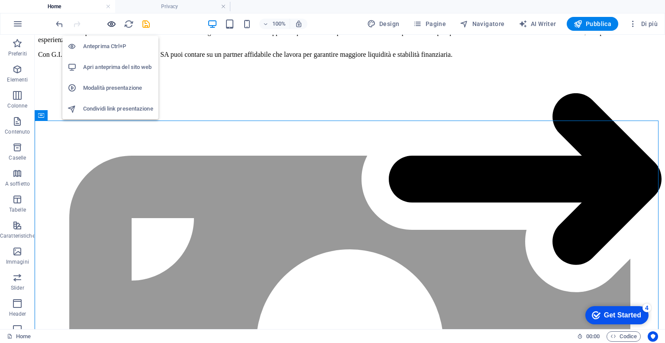
click at [114, 22] on icon "button" at bounding box center [112, 24] width 10 height 10
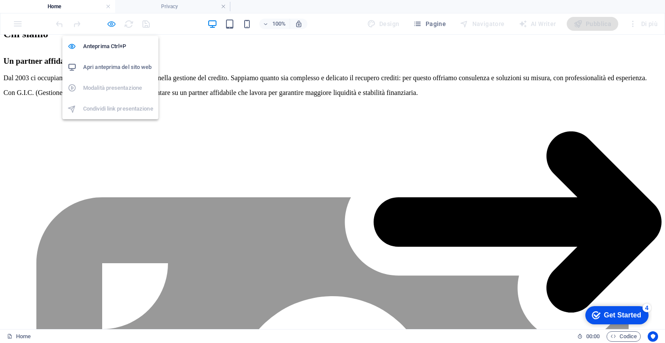
scroll to position [1353, 0]
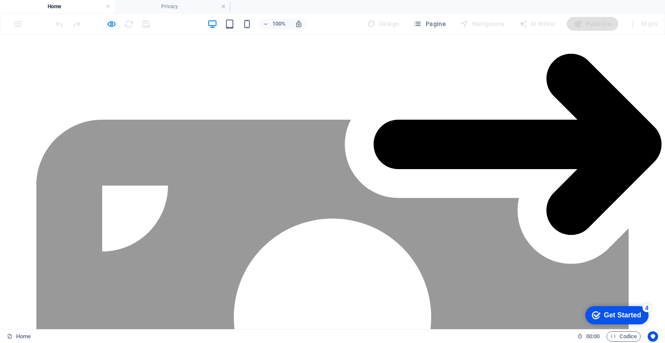
click at [113, 22] on icon "button" at bounding box center [112, 24] width 10 height 10
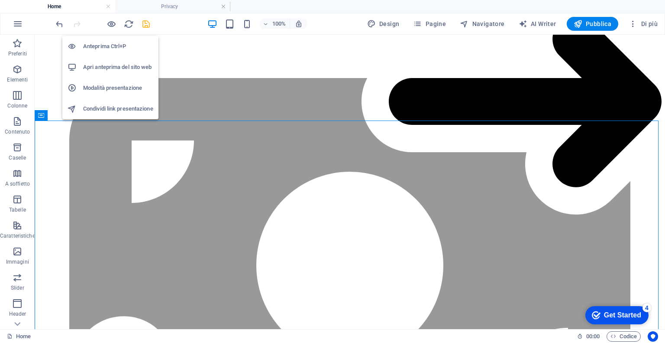
scroll to position [1363, 0]
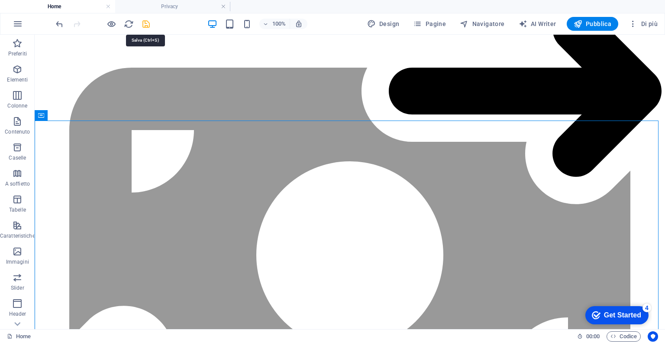
click at [147, 22] on icon "save" at bounding box center [146, 24] width 10 height 10
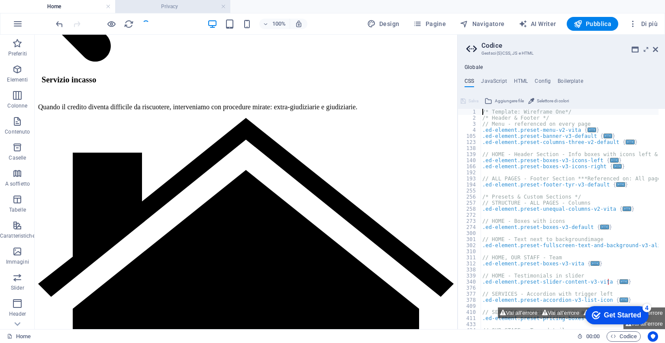
scroll to position [1435, 0]
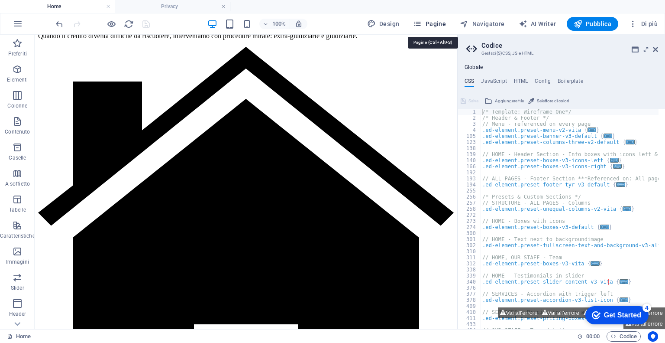
click at [443, 20] on span "Pagine" at bounding box center [429, 23] width 33 height 9
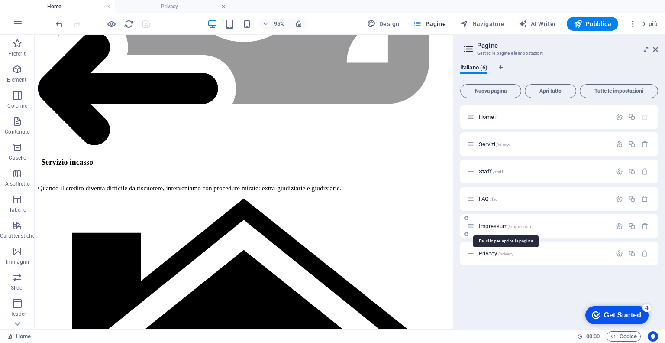
click at [497, 223] on span "Impressum /impressum" at bounding box center [506, 226] width 54 height 6
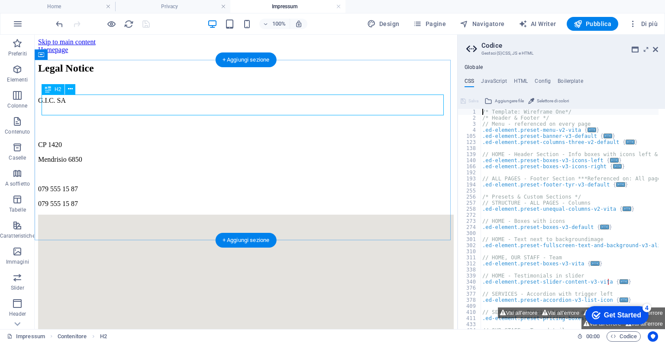
scroll to position [0, 0]
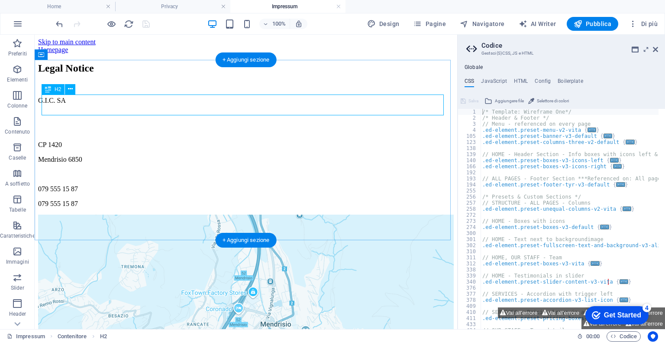
click at [90, 74] on div "Legal Notice" at bounding box center [246, 68] width 416 height 12
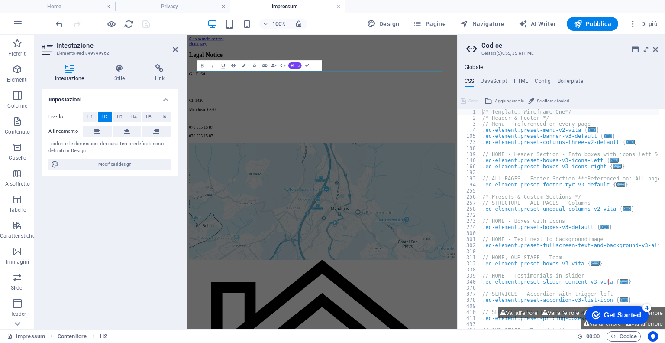
click at [90, 100] on div "Intestazione Elemento #ed-849949962 Intestazione Stile Link Impostazioni Livell…" at bounding box center [246, 182] width 423 height 294
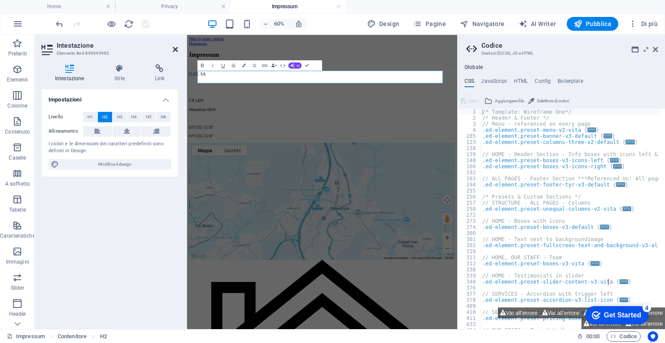
click at [173, 49] on icon at bounding box center [175, 49] width 5 height 7
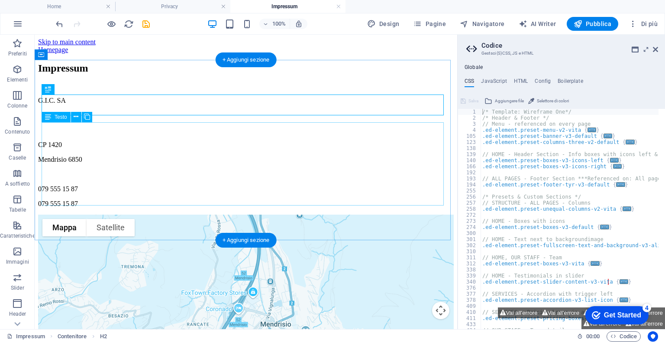
click at [102, 189] on div "G.I.C. SA CP 1420 Mendrisio 6850 079 555 15 87 079 555 15 87" at bounding box center [246, 152] width 416 height 111
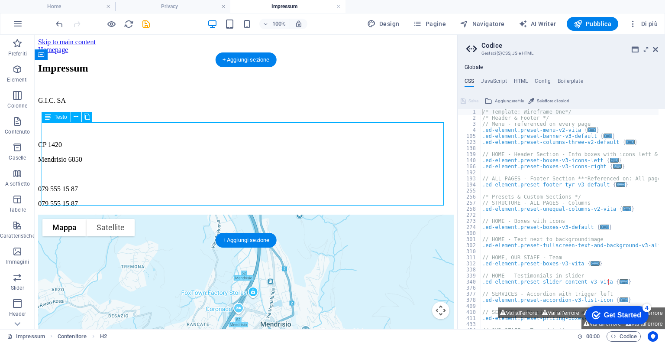
click at [102, 189] on div "G.I.C. SA CP 1420 Mendrisio 6850 079 555 15 87 079 555 15 87" at bounding box center [246, 152] width 416 height 111
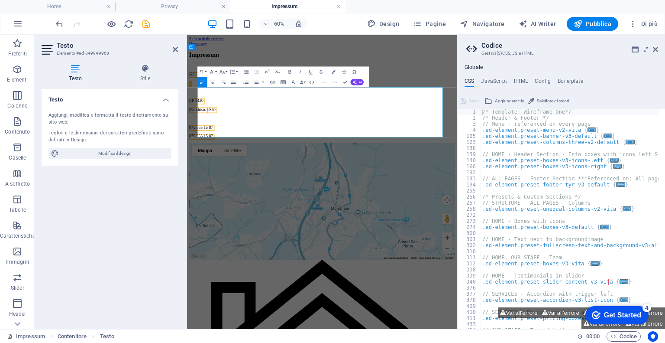
click at [224, 200] on span "079 555 15 87" at bounding box center [211, 203] width 40 height 7
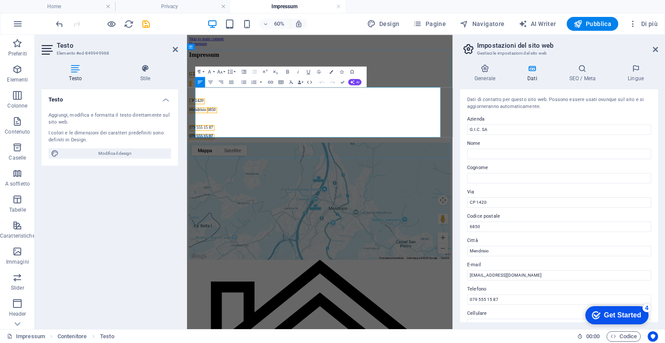
click at [224, 200] on span "079 555 15 87" at bounding box center [211, 203] width 40 height 7
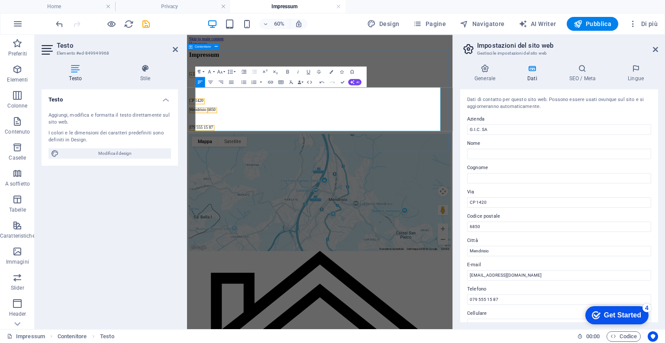
click at [529, 193] on div "Impressum G.I.C. SA CP 1420 Mendrisio 6850 079 555 15 87" at bounding box center [409, 127] width 436 height 130
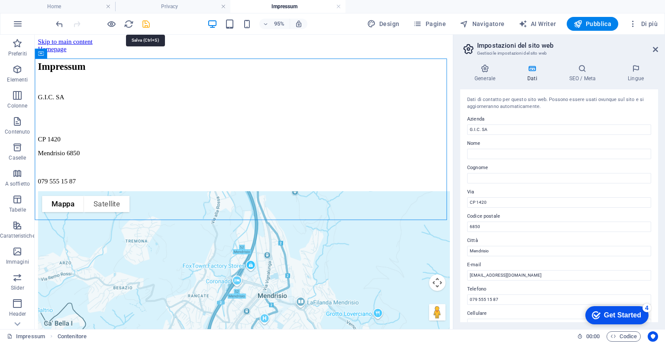
click at [146, 24] on icon "save" at bounding box center [146, 24] width 10 height 10
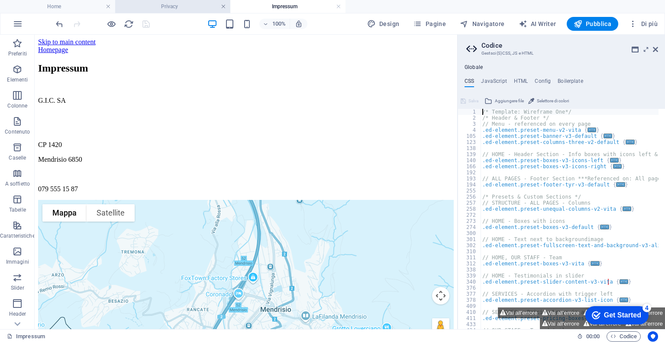
click at [225, 6] on link at bounding box center [223, 7] width 5 height 8
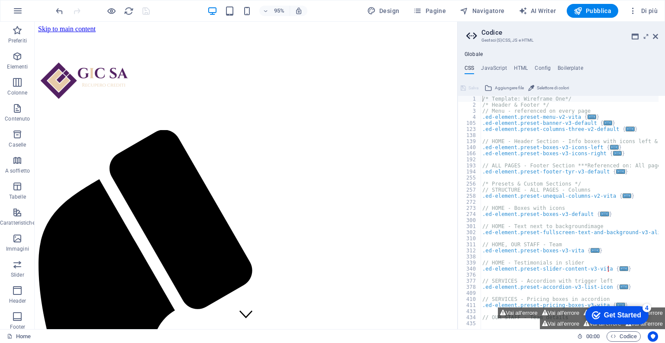
scroll to position [1413, 0]
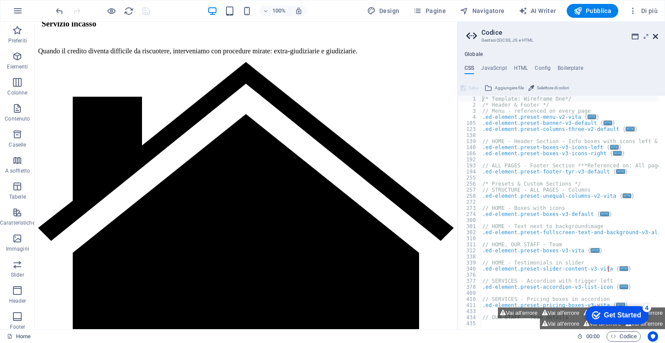
drag, startPoint x: 655, startPoint y: 36, endPoint x: 422, endPoint y: 90, distance: 239.3
click at [655, 36] on icon at bounding box center [655, 36] width 5 height 7
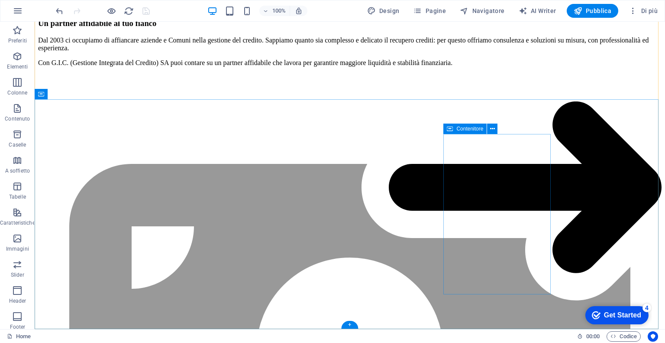
scroll to position [1379, 0]
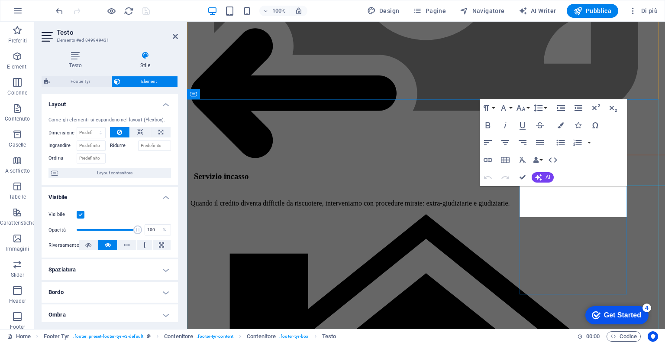
scroll to position [1410, 0]
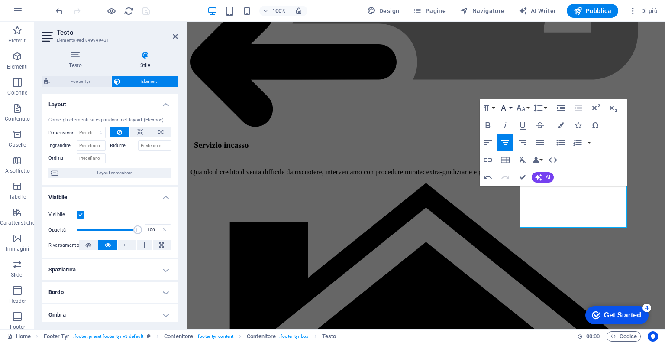
click at [508, 110] on icon "button" at bounding box center [504, 108] width 10 height 10
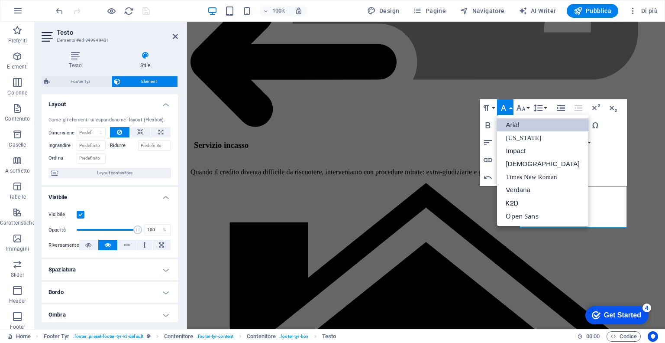
scroll to position [0, 0]
click at [519, 104] on icon "button" at bounding box center [521, 108] width 10 height 10
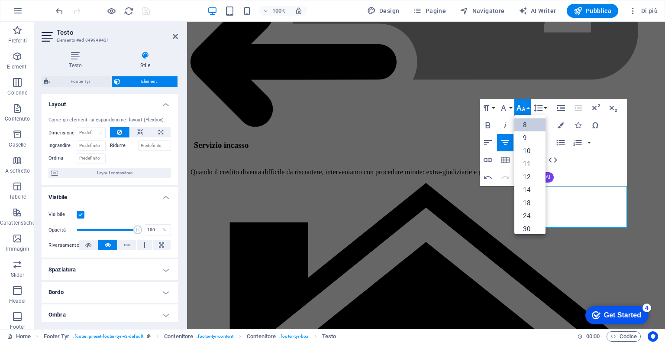
click at [526, 123] on link "8" at bounding box center [530, 124] width 31 height 13
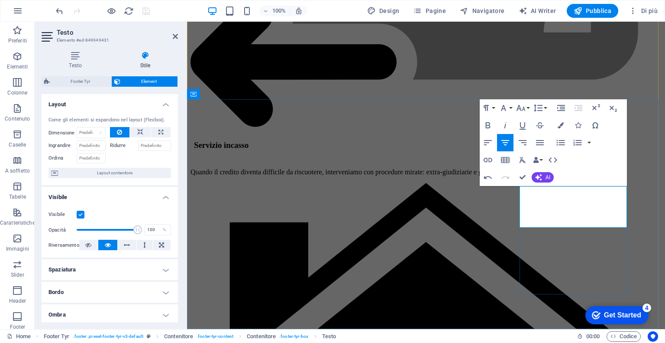
drag, startPoint x: 601, startPoint y: 223, endPoint x: 596, endPoint y: 223, distance: 4.4
click at [489, 158] on icon "button" at bounding box center [488, 160] width 9 height 4
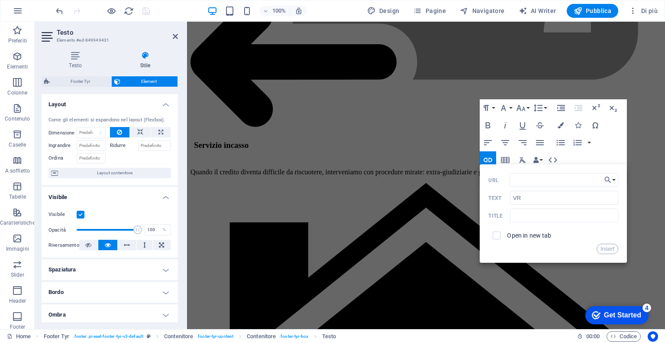
type input "q"
paste input "[URL][DOMAIN_NAME]"
type input "[URL][DOMAIN_NAME]"
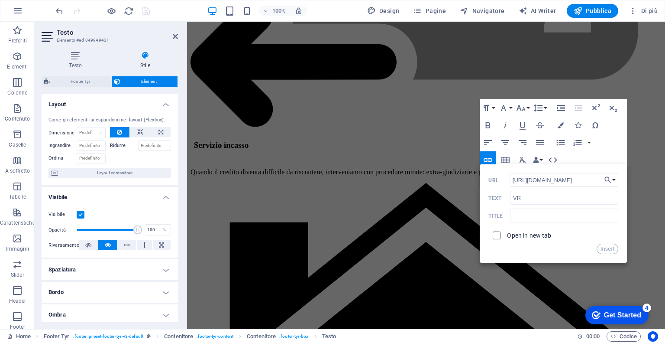
click at [497, 233] on input "checkbox" at bounding box center [496, 234] width 8 height 8
checkbox input "true"
click at [602, 248] on button "Insert" at bounding box center [608, 248] width 22 height 10
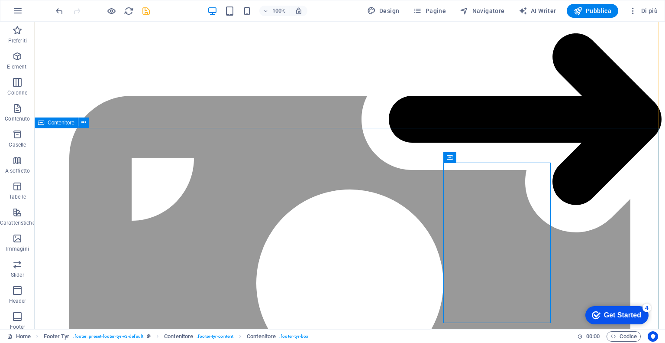
scroll to position [1350, 0]
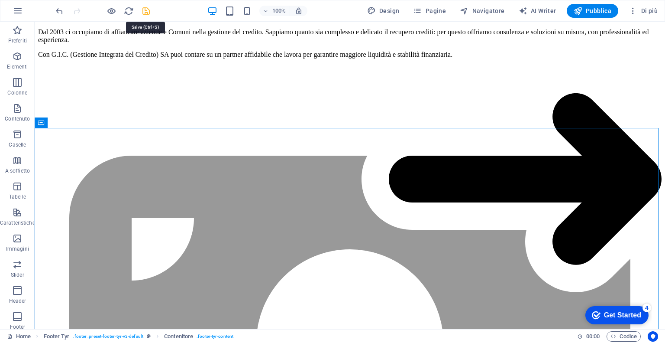
click at [143, 12] on icon "save" at bounding box center [146, 11] width 10 height 10
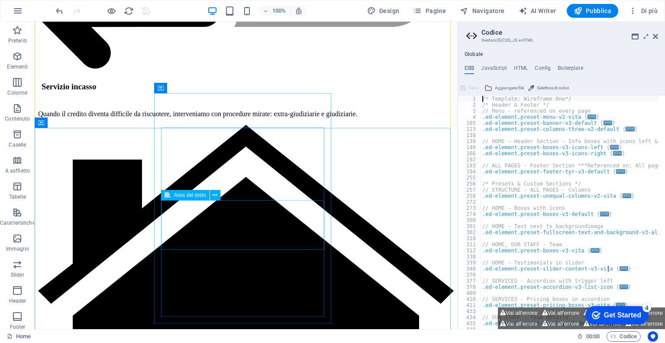
scroll to position [1422, 0]
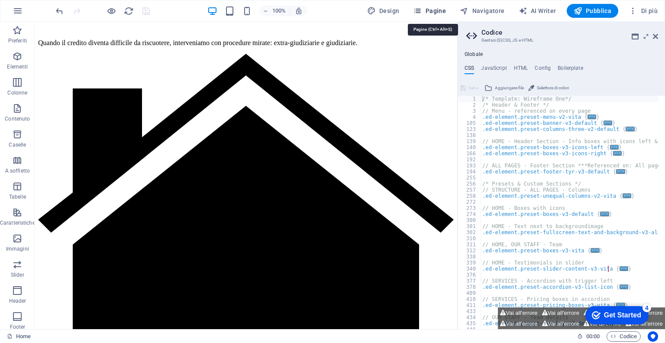
click at [442, 9] on span "Pagine" at bounding box center [429, 10] width 33 height 9
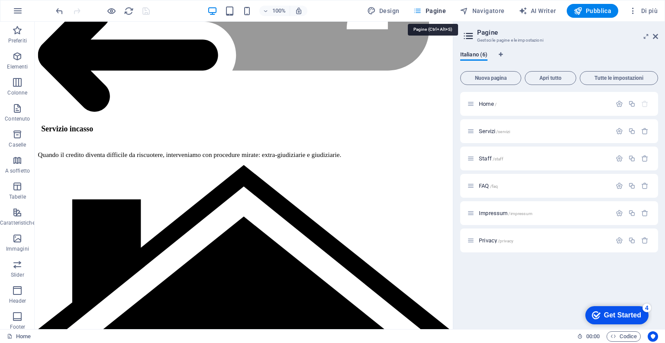
scroll to position [1386, 0]
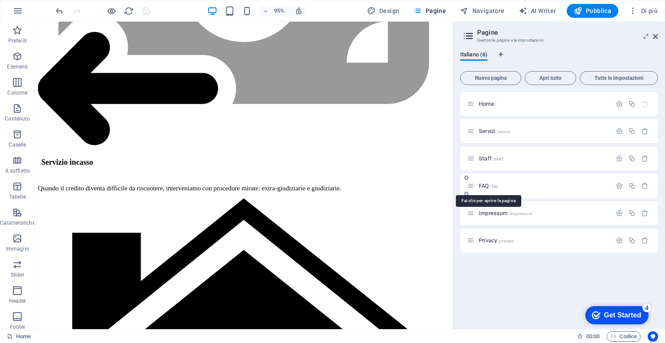
click at [494, 185] on span "/faq" at bounding box center [494, 186] width 8 height 5
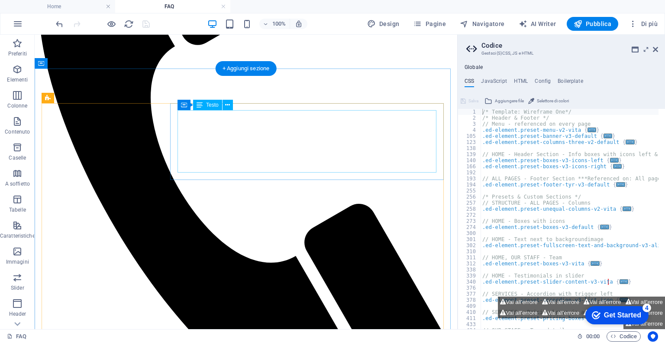
scroll to position [265, 0]
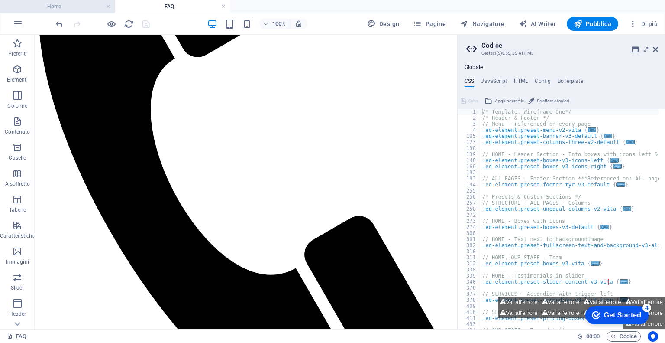
click at [79, 4] on h4 "Home" at bounding box center [57, 7] width 115 height 10
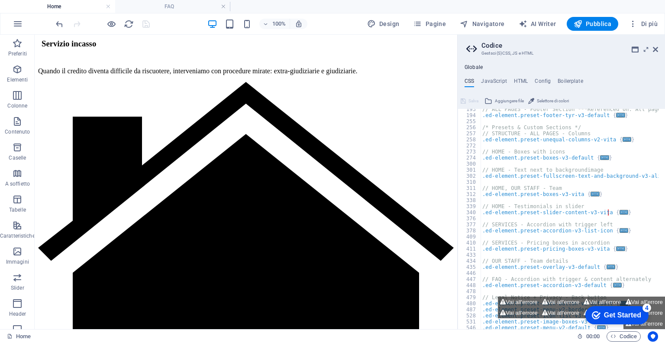
scroll to position [69, 0]
click at [520, 308] on button "Vai all'errore" at bounding box center [519, 312] width 42 height 11
type textarea "$dots-color:,"
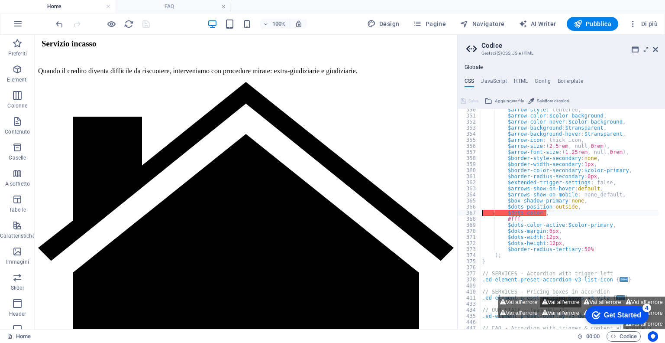
click at [554, 303] on button "Vai all'errore" at bounding box center [561, 301] width 42 height 11
click at [565, 315] on button "Vai all'errore" at bounding box center [561, 312] width 42 height 11
click at [655, 52] on icon at bounding box center [655, 49] width 5 height 7
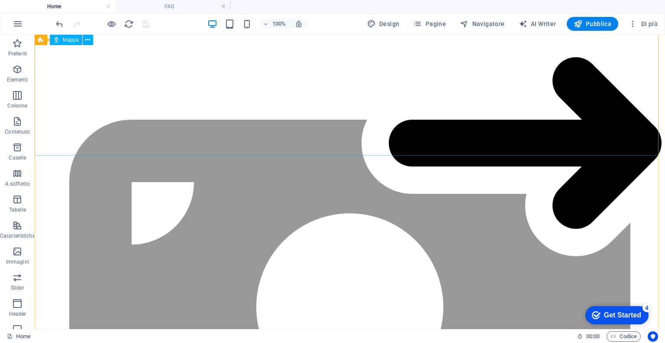
scroll to position [1328, 0]
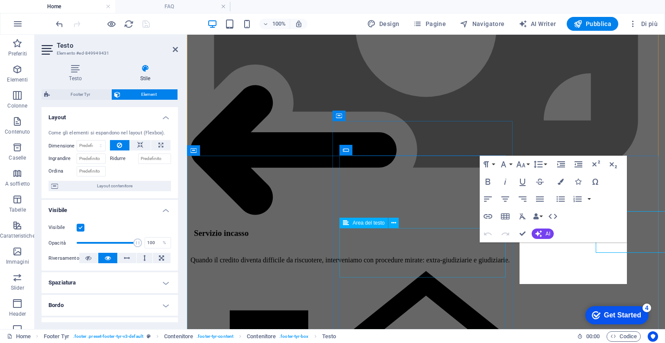
scroll to position [1360, 0]
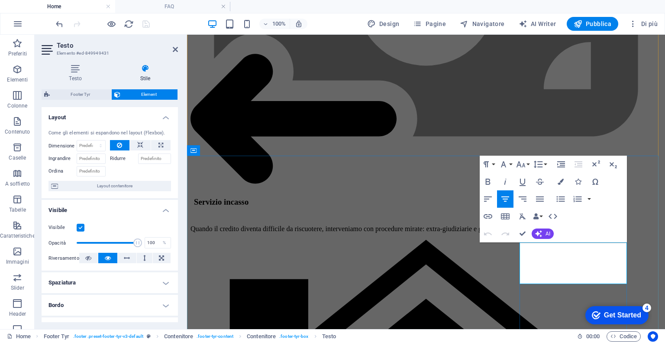
drag, startPoint x: 567, startPoint y: 247, endPoint x: 610, endPoint y: 246, distance: 43.8
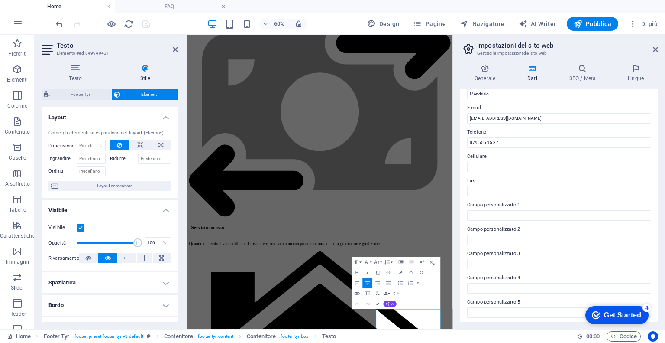
scroll to position [157, 0]
click at [655, 47] on icon at bounding box center [655, 49] width 5 height 7
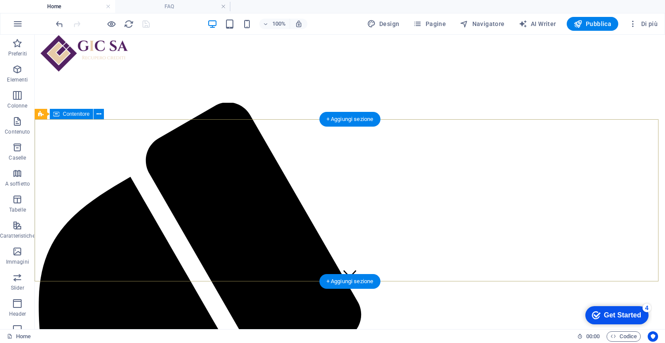
scroll to position [0, 0]
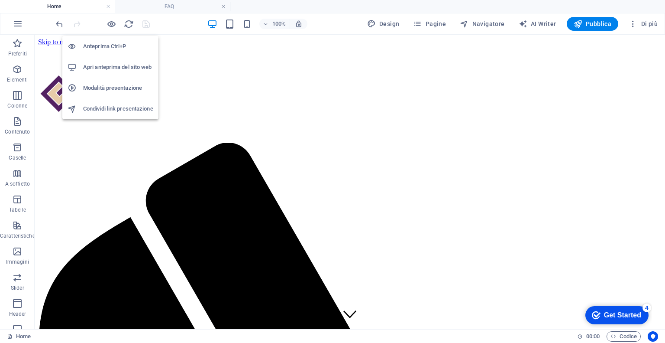
click at [118, 67] on h6 "Apri anteprima del sito web" at bounding box center [118, 67] width 70 height 10
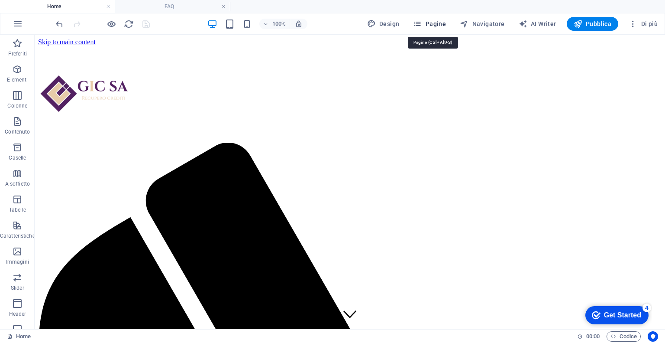
click at [441, 22] on span "Pagine" at bounding box center [429, 23] width 33 height 9
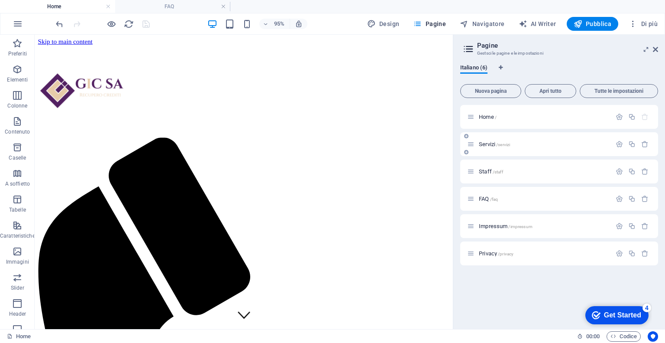
drag, startPoint x: 495, startPoint y: 148, endPoint x: 503, endPoint y: 144, distance: 8.7
click at [503, 144] on div "Servizi /servizi" at bounding box center [539, 144] width 144 height 10
click at [503, 144] on span "/servizi" at bounding box center [503, 144] width 14 height 5
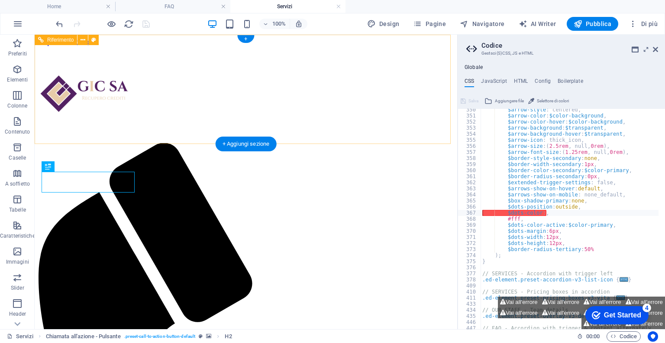
click at [116, 78] on div at bounding box center [246, 94] width 416 height 97
click at [104, 87] on div at bounding box center [246, 94] width 416 height 97
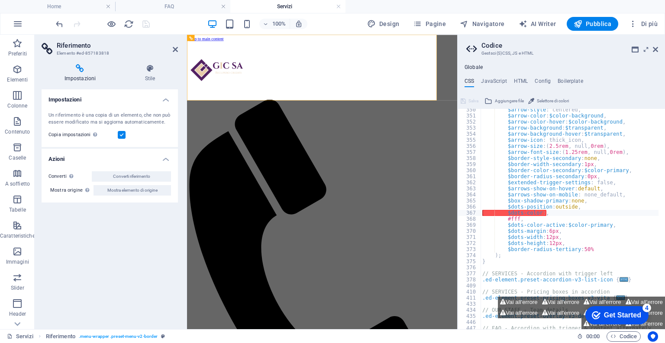
click at [104, 87] on div "Riferimento Elemento #ed-857183818 Impostazioni Stile Impostazioni Un riferimen…" at bounding box center [246, 182] width 423 height 294
select select "rem"
select select "preset-menu-v2-border"
click at [150, 72] on icon at bounding box center [150, 68] width 56 height 9
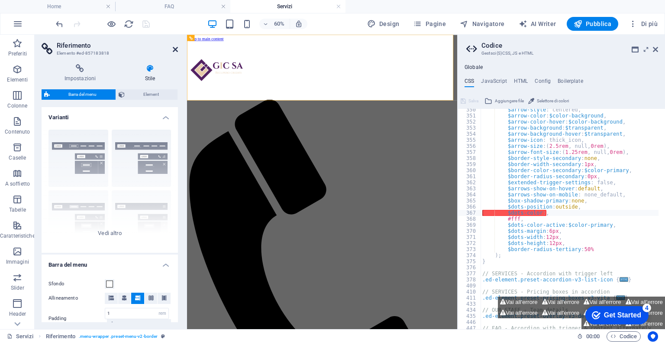
click at [175, 49] on icon at bounding box center [175, 49] width 5 height 7
